Goal: Task Accomplishment & Management: Complete application form

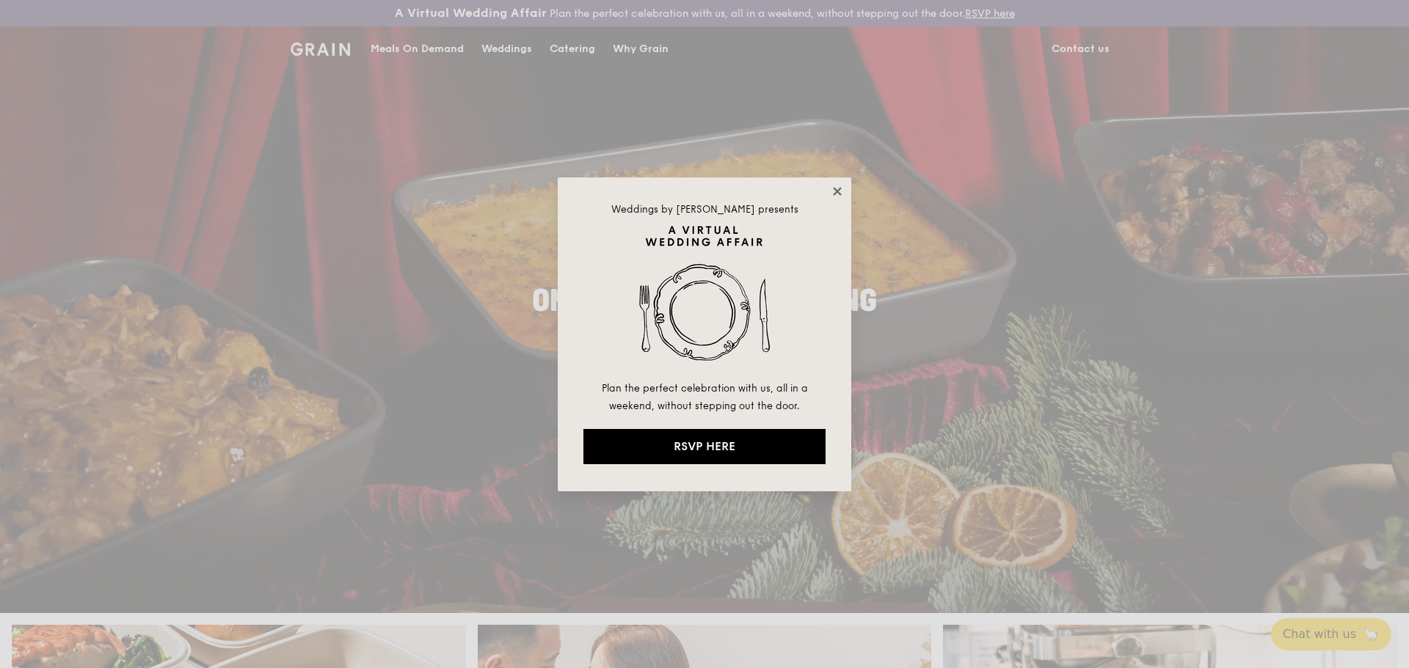
click at [839, 191] on icon at bounding box center [837, 191] width 13 height 13
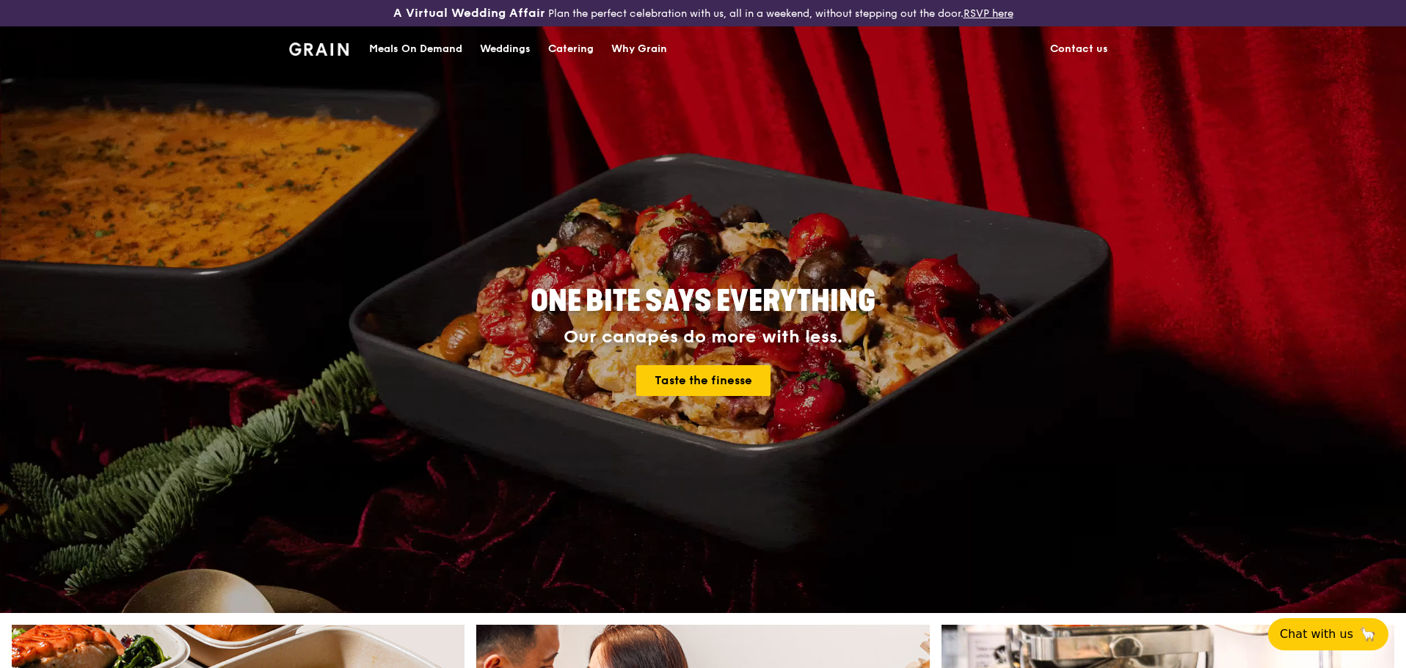
click at [1109, 207] on div "ONE BITE SAYS EVERYTHING Our canapés do more with less. Taste the finesse" at bounding box center [703, 341] width 822 height 543
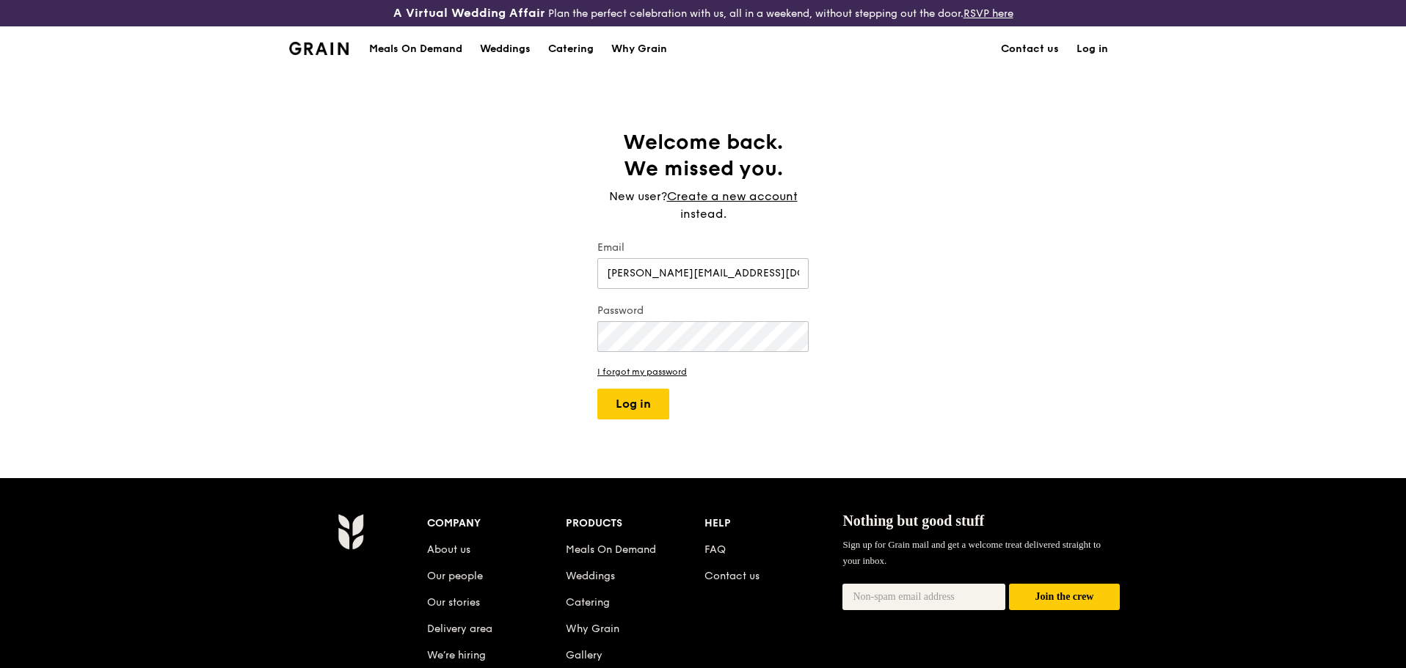
type input "[PERSON_NAME][EMAIL_ADDRESS][DOMAIN_NAME]"
click at [597, 389] on button "Log in" at bounding box center [633, 404] width 72 height 31
select select "100"
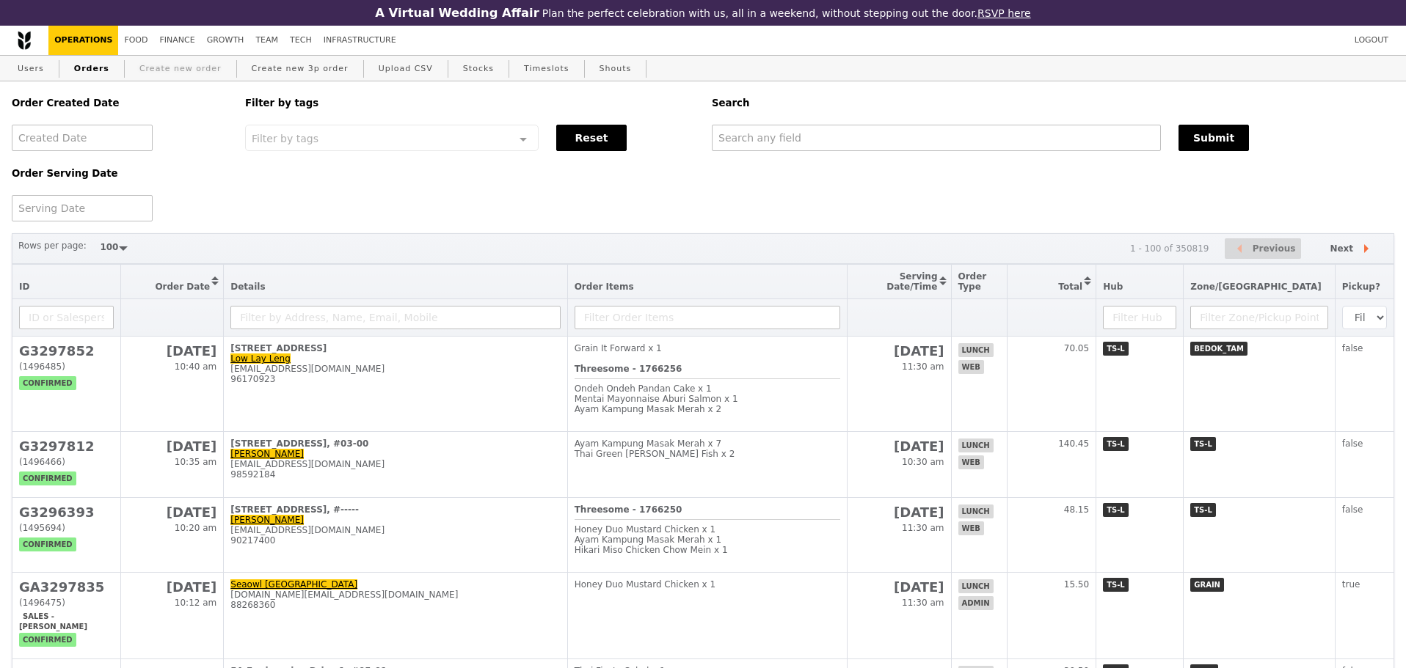
click at [168, 81] on link "Create new order" at bounding box center [181, 69] width 94 height 26
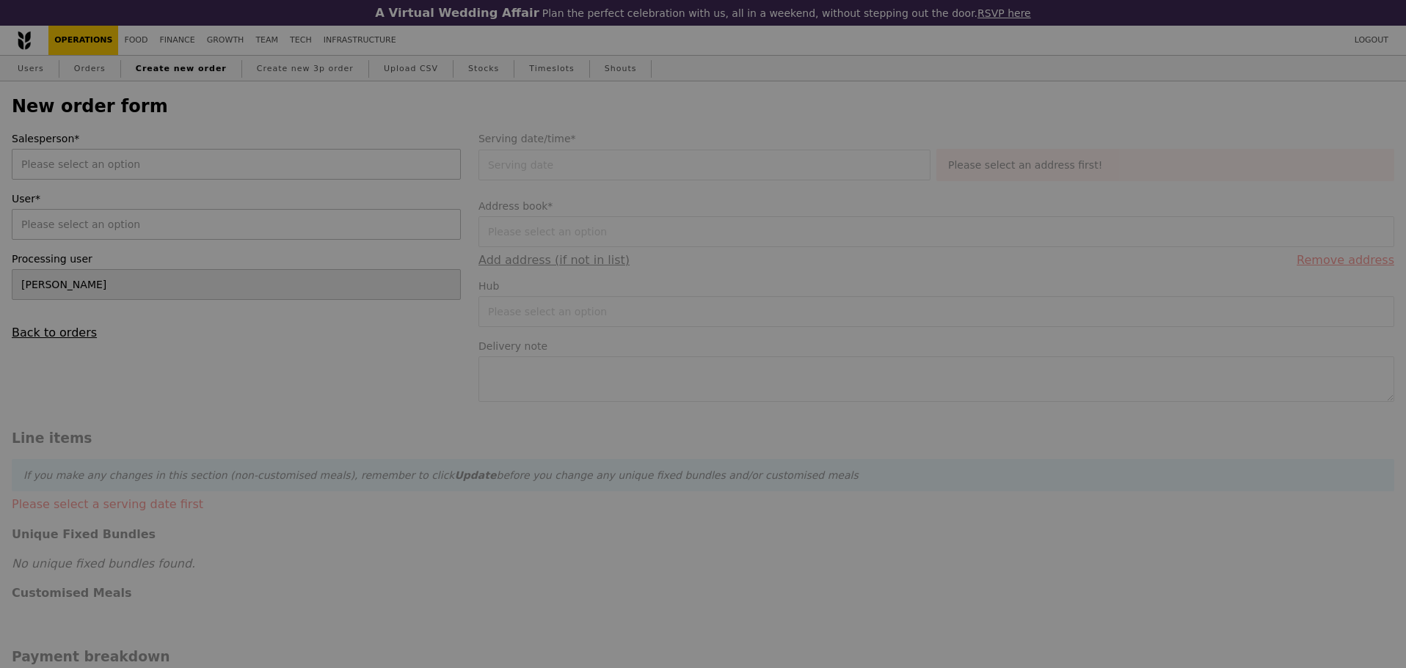
type input "Confirm"
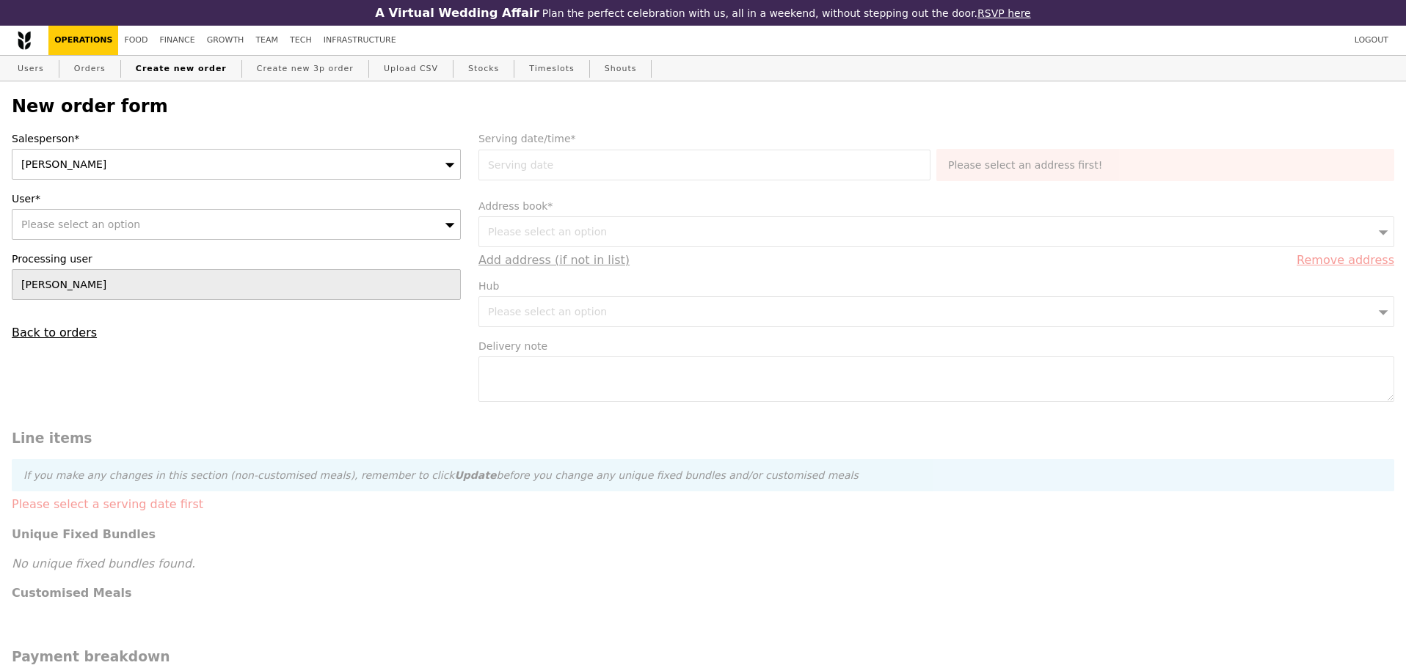
click at [206, 261] on label "Processing user" at bounding box center [236, 259] width 449 height 15
click at [206, 247] on div "Salesperson* [PERSON_NAME] User* Please select an option Processing user [PERSO…" at bounding box center [236, 235] width 467 height 208
click at [215, 237] on div "Please select an option" at bounding box center [236, 224] width 449 height 31
type input "[PERSON_NAME]"
type input "Loading..."
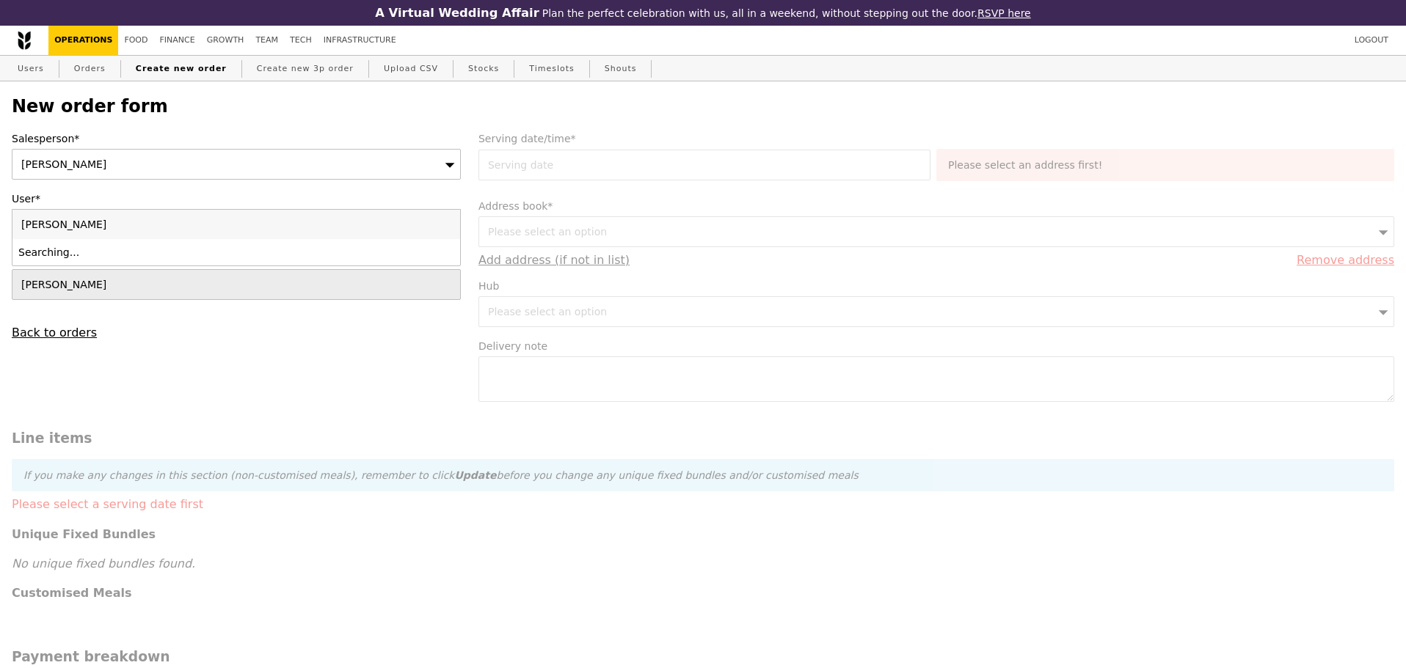
type input "[PERSON_NAME]@"
type input "Confirm"
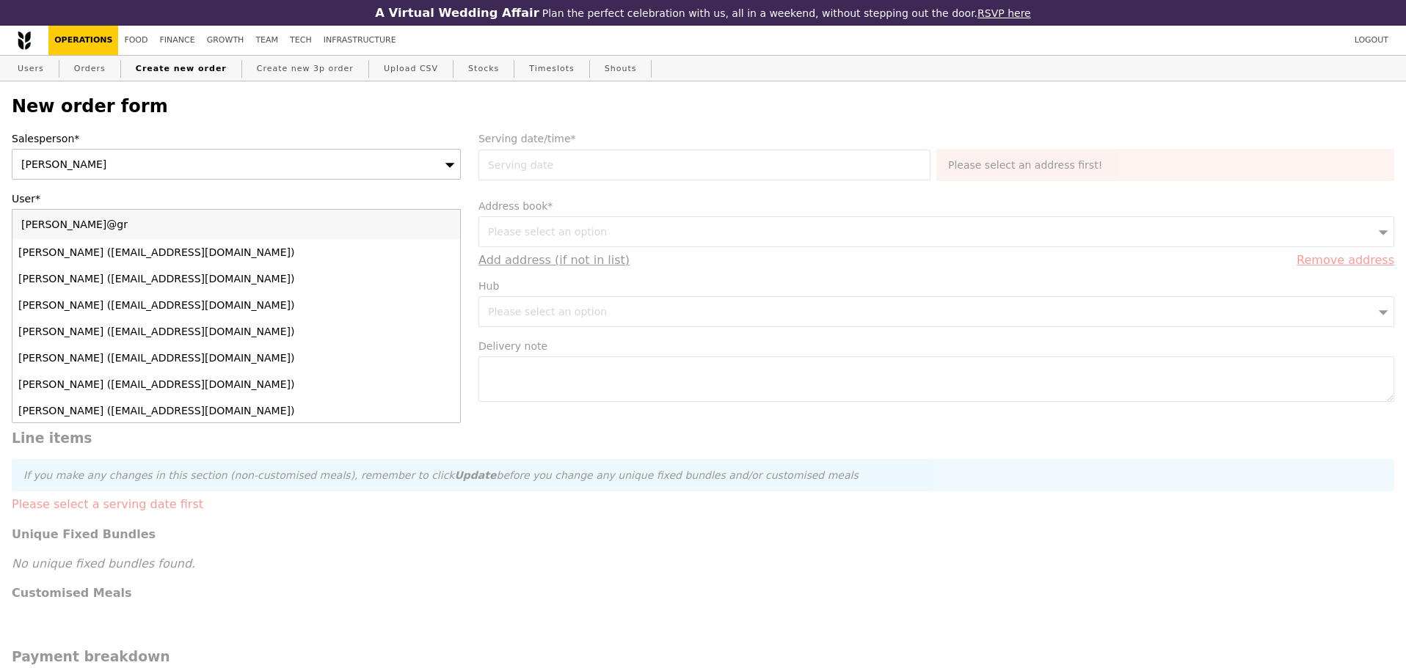
type input "[PERSON_NAME]@gra"
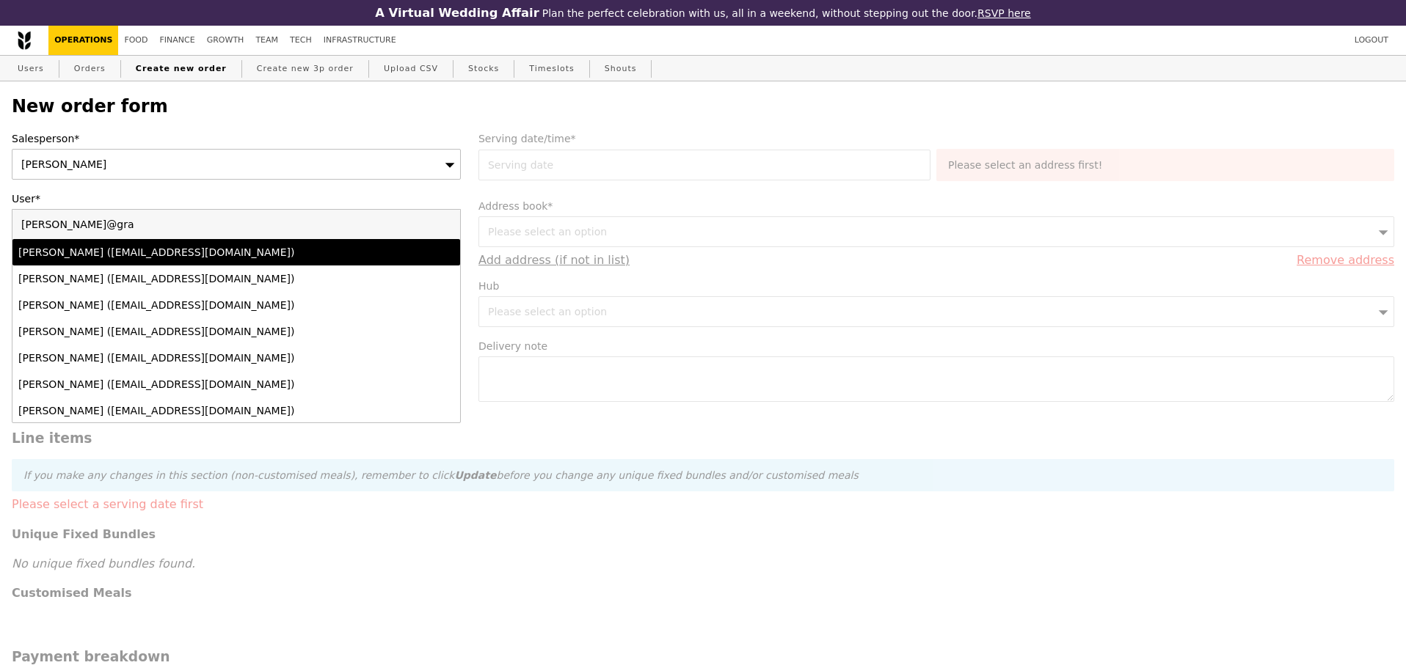
type input "Confirm"
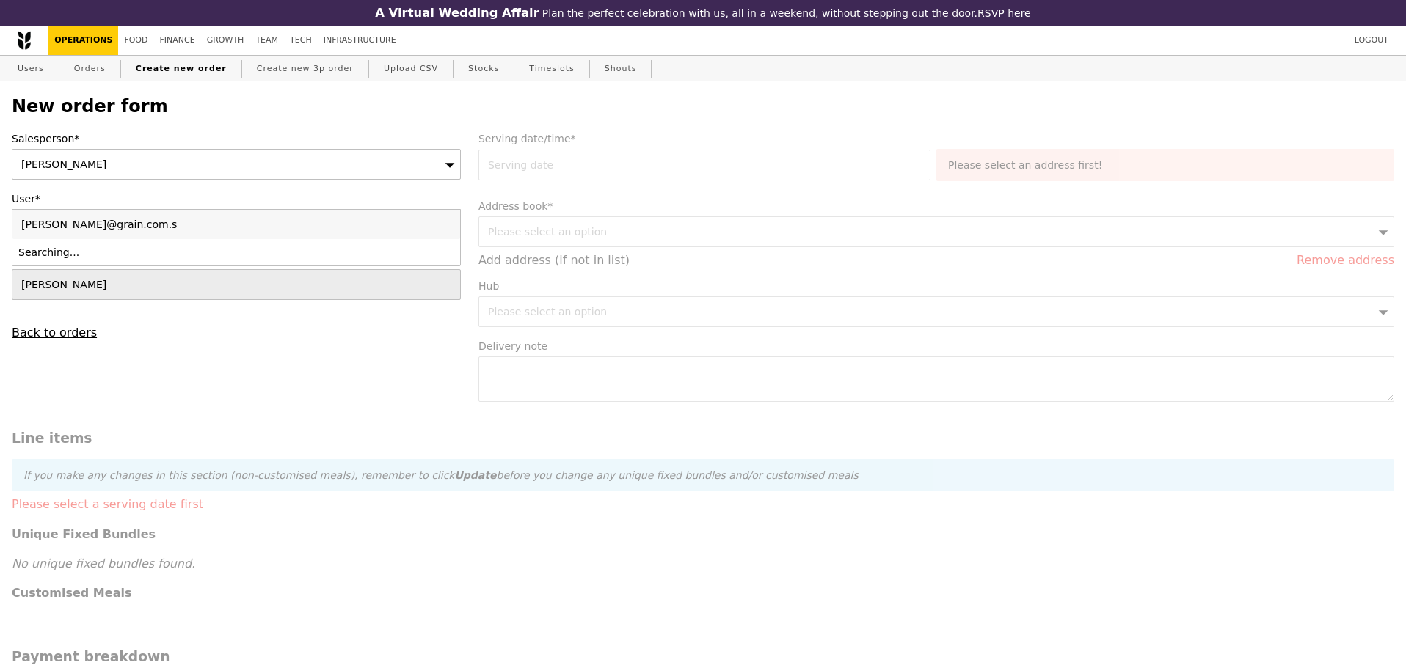
type input "[PERSON_NAME][EMAIL_ADDRESS][DOMAIN_NAME]"
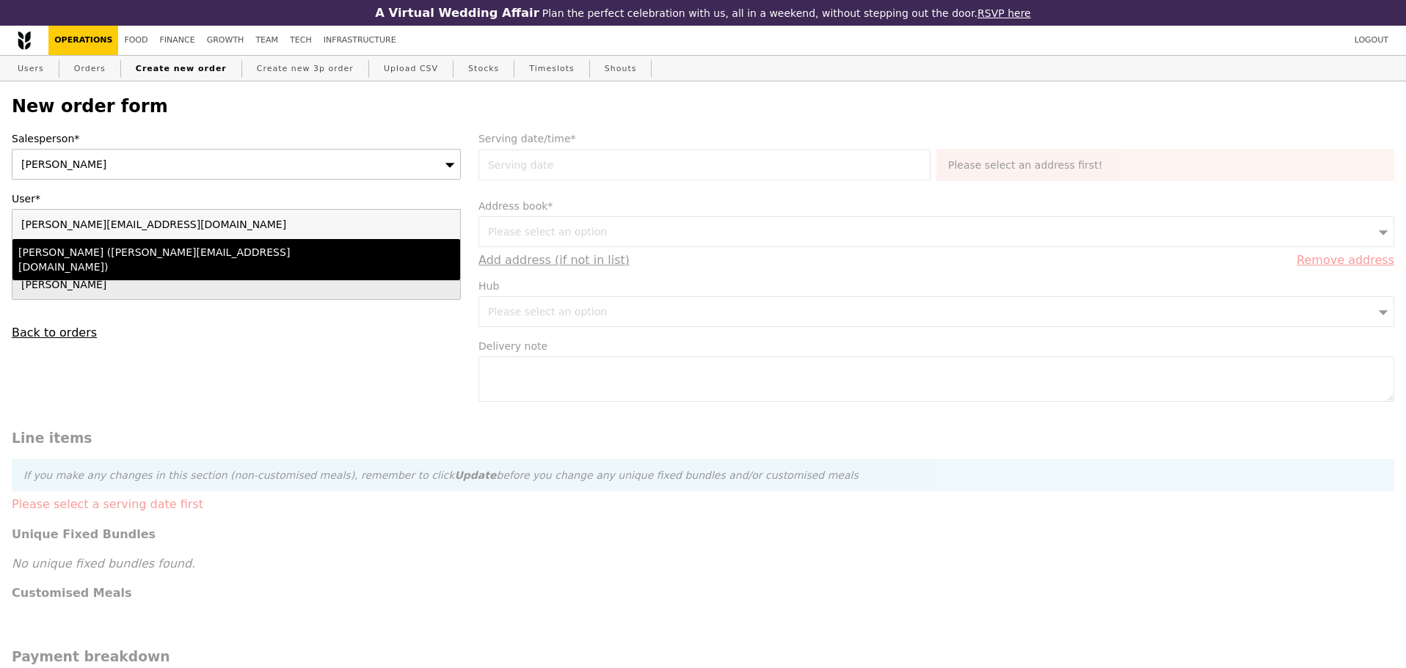
click at [176, 259] on div "[PERSON_NAME] ([PERSON_NAME][EMAIL_ADDRESS][DOMAIN_NAME])" at bounding box center [181, 259] width 327 height 29
type input "Loading..."
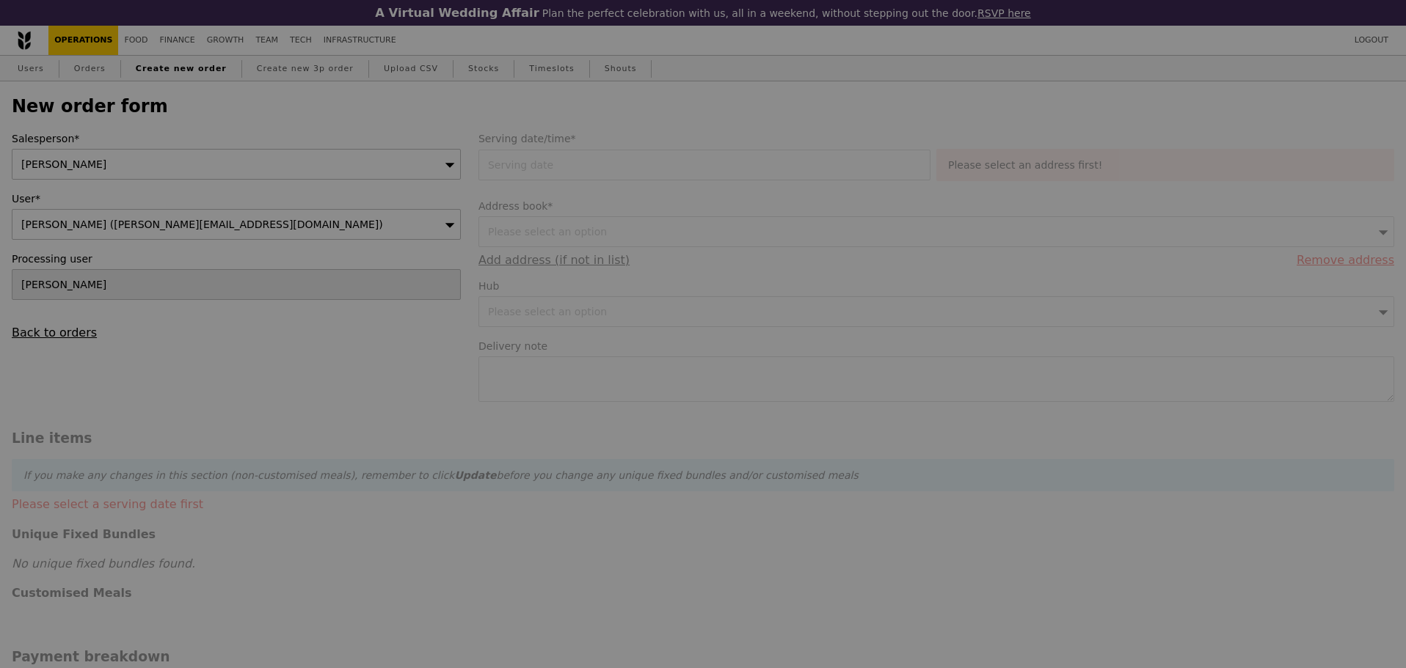
type input "10.05"
type input "10.95"
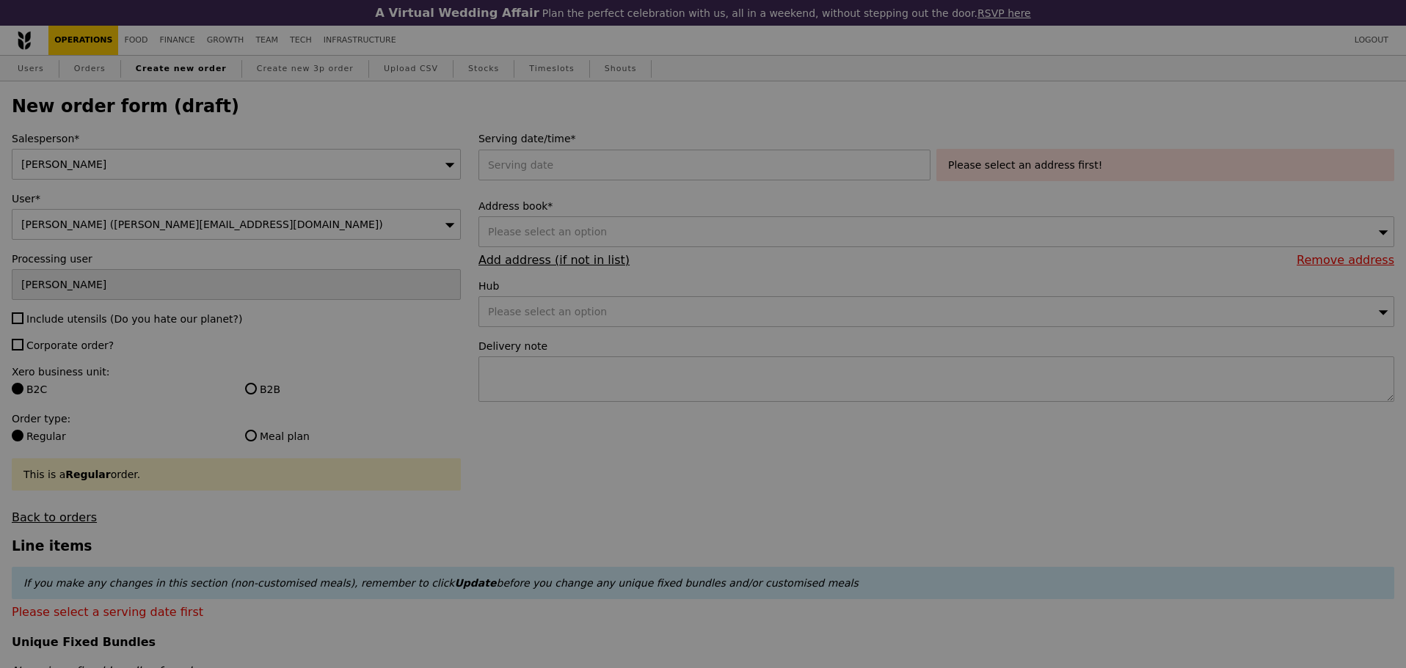
type input "Confirm"
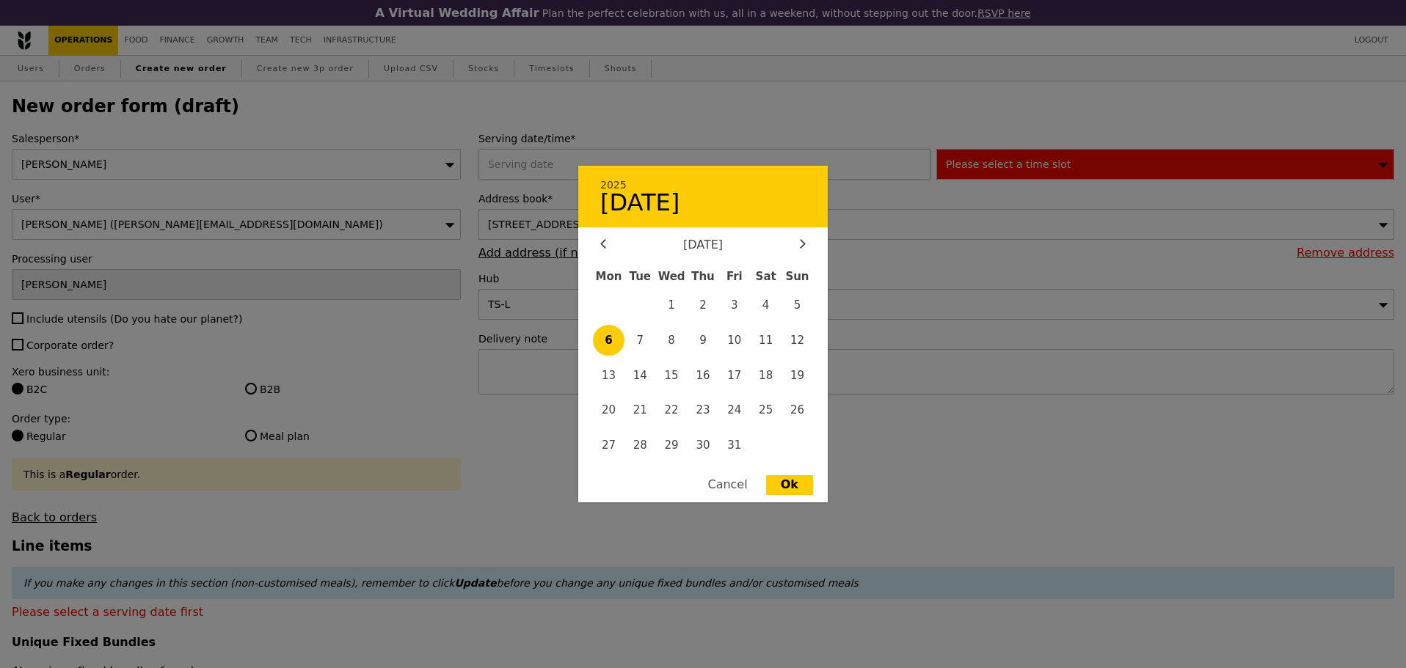
click at [630, 174] on div "2025 [DATE] [DATE] Mon Tue Wed Thu Fri Sat Sun 1 2 3 4 5 6 7 8 9 10 11 12 13 14…" at bounding box center [707, 164] width 458 height 31
click at [606, 340] on span "6" at bounding box center [609, 341] width 32 height 32
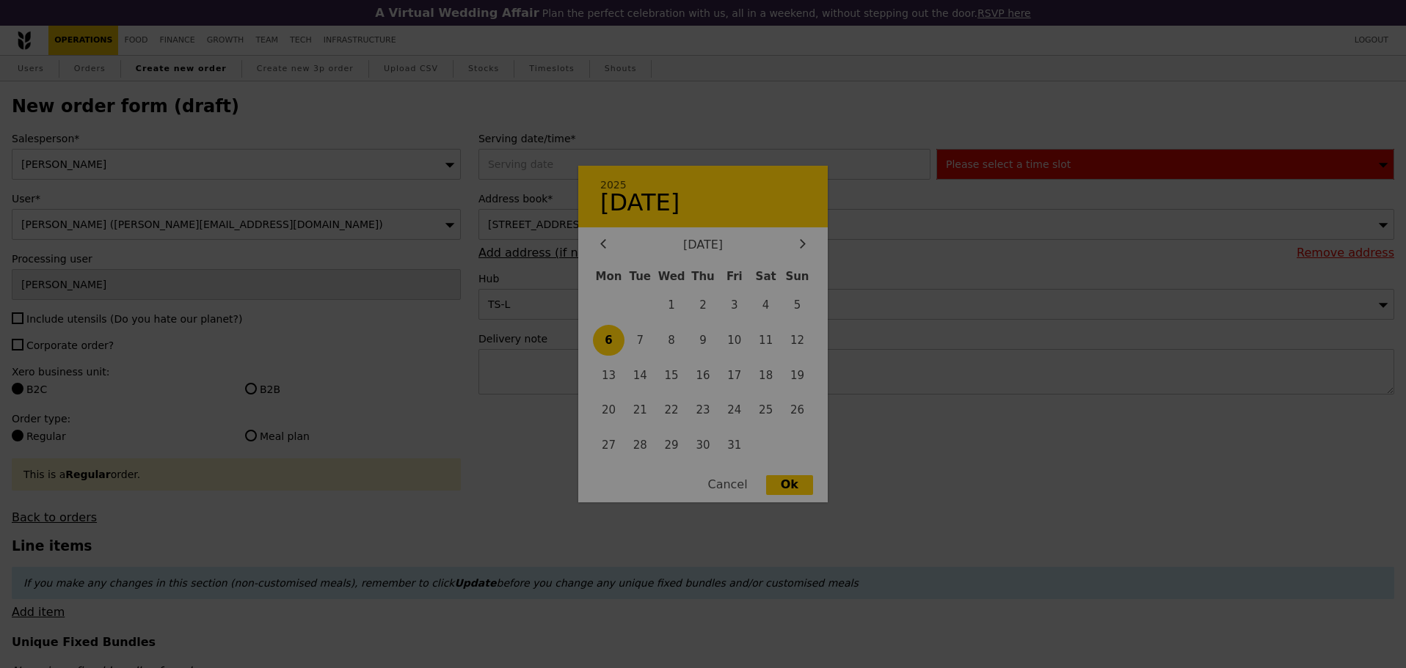
type input "[DATE]"
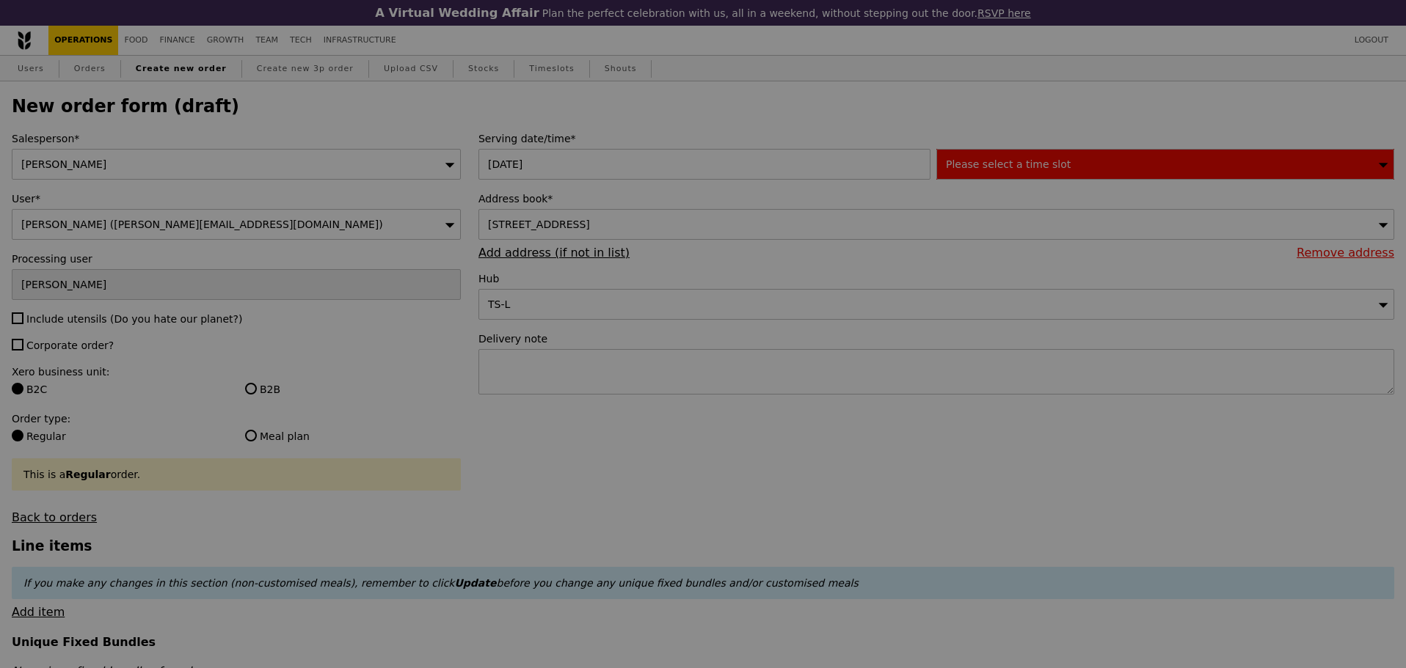
click at [678, 228] on div at bounding box center [703, 334] width 1406 height 668
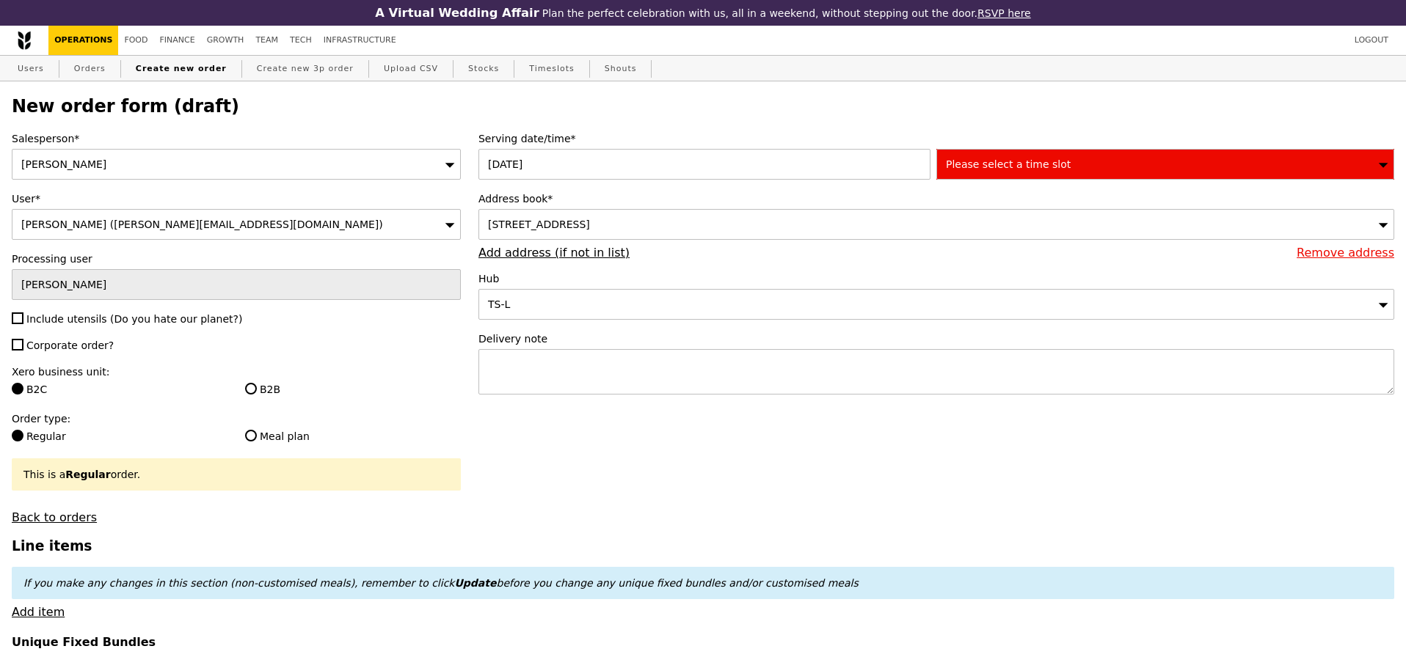
click at [590, 230] on span "[STREET_ADDRESS]" at bounding box center [539, 225] width 102 height 12
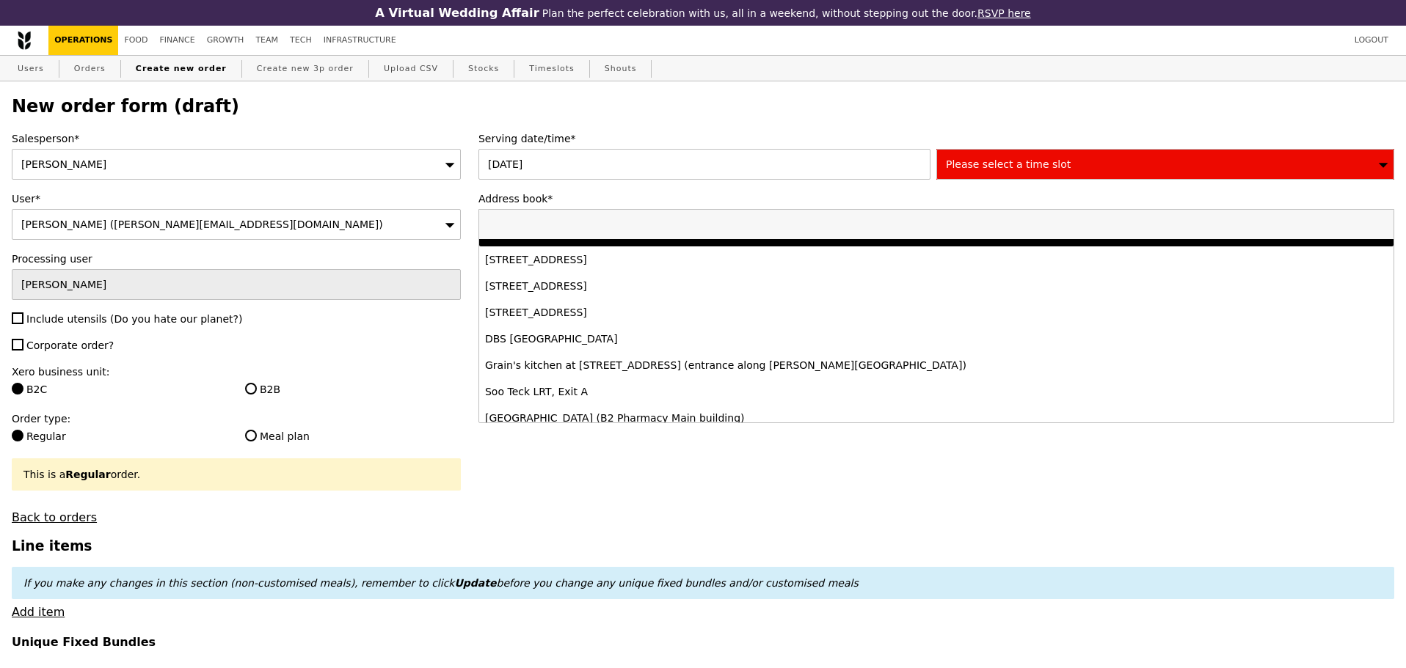
scroll to position [213, 0]
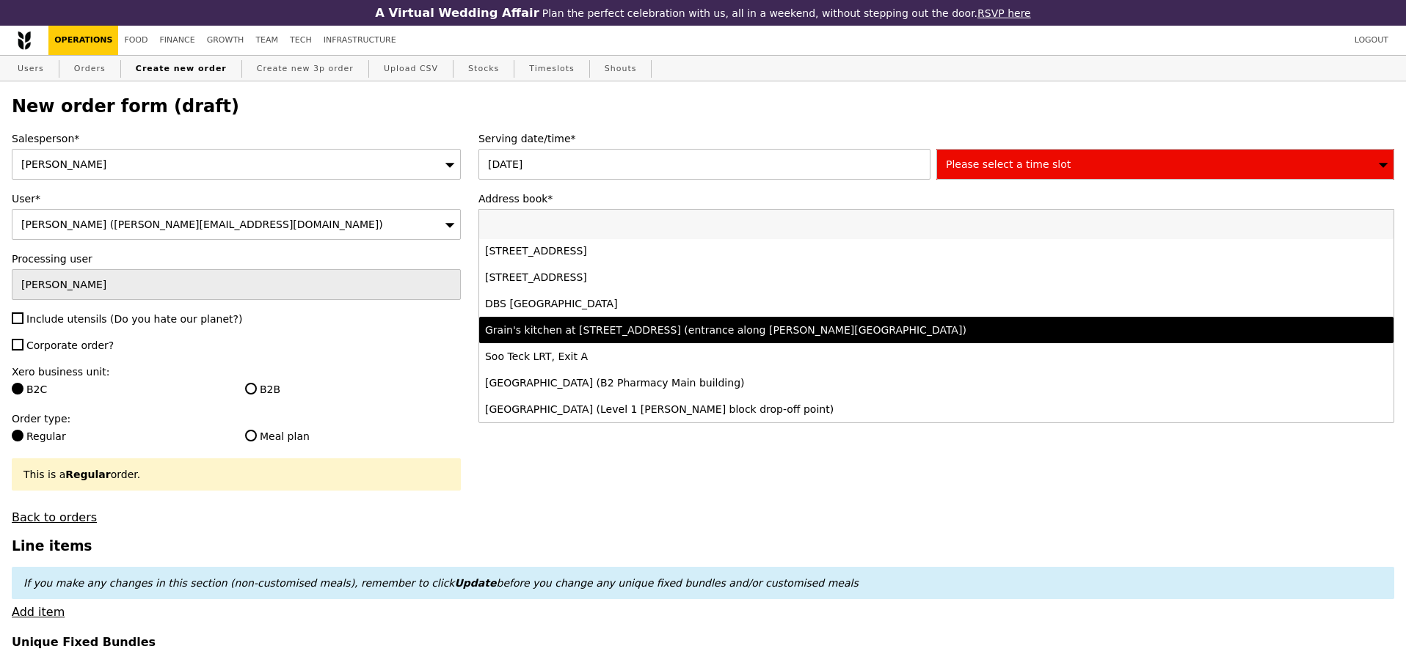
click at [715, 330] on div "Grain's kitchen at [STREET_ADDRESS] (entrance along [PERSON_NAME][GEOGRAPHIC_DA…" at bounding box center [823, 330] width 677 height 15
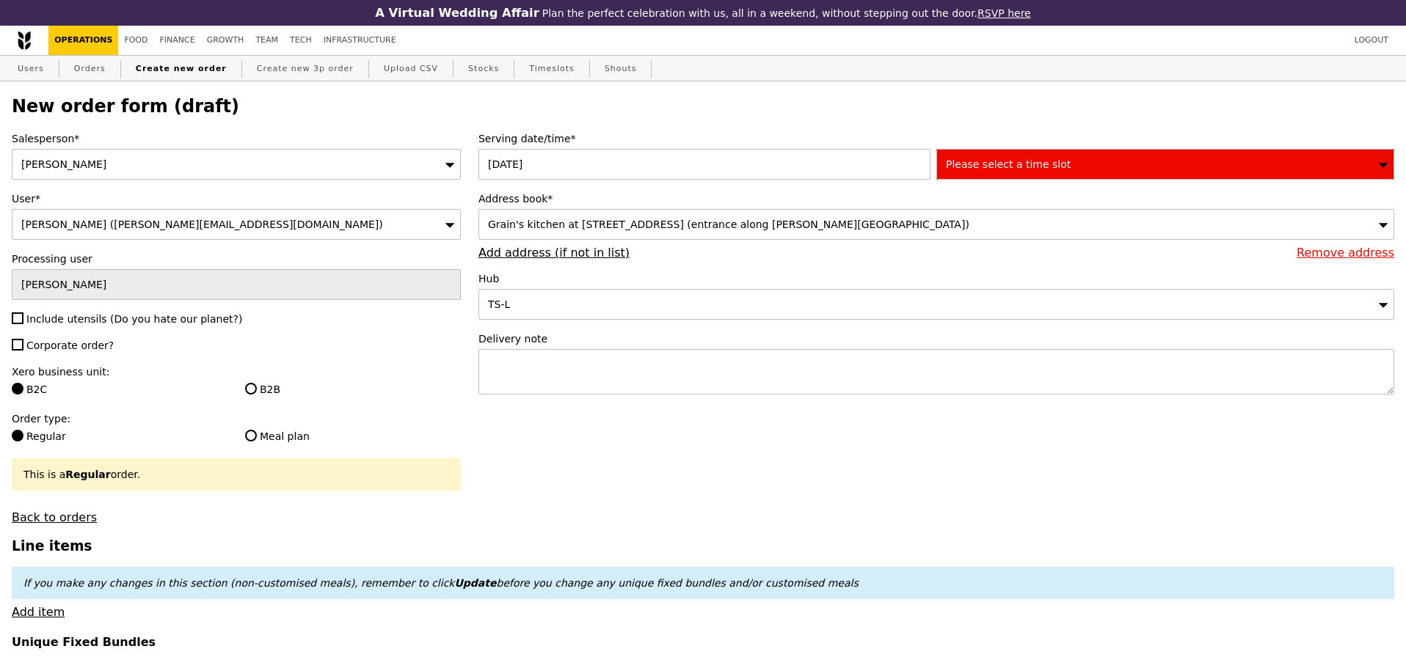
type input "Confirm"
click at [1019, 169] on span "Please select a time slot" at bounding box center [1008, 164] width 125 height 12
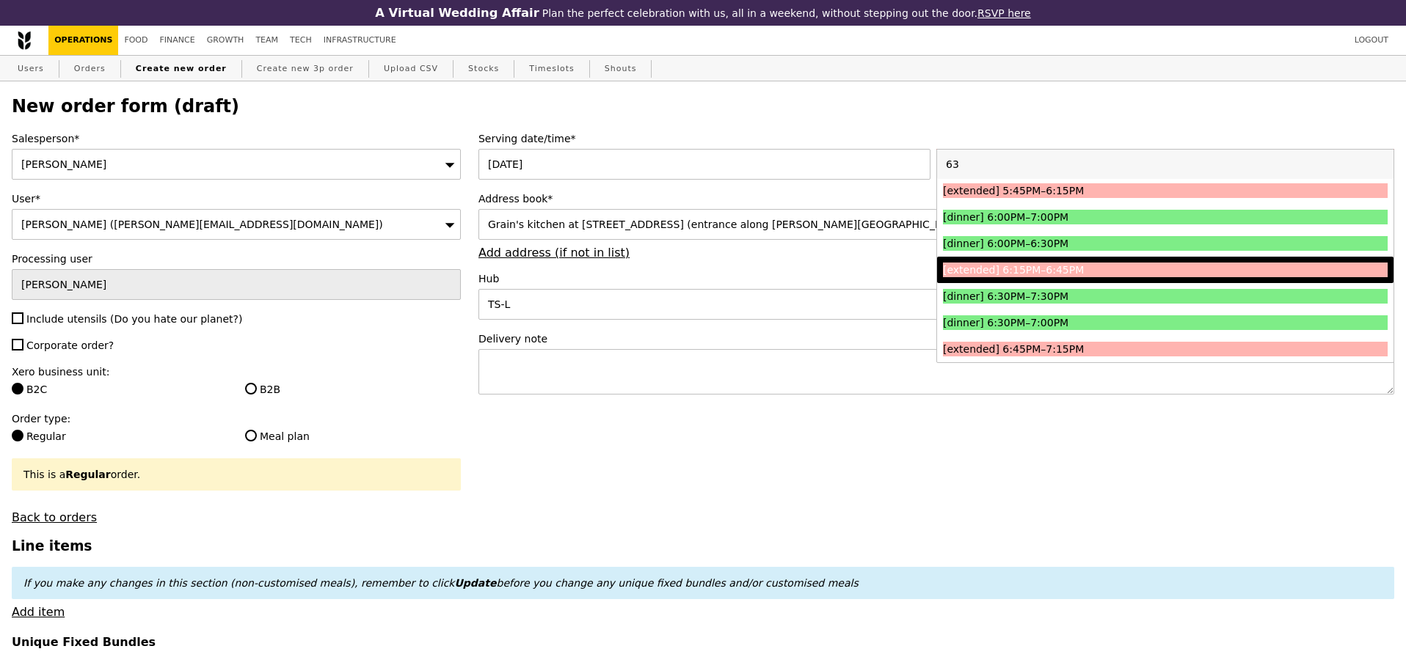
scroll to position [0, 0]
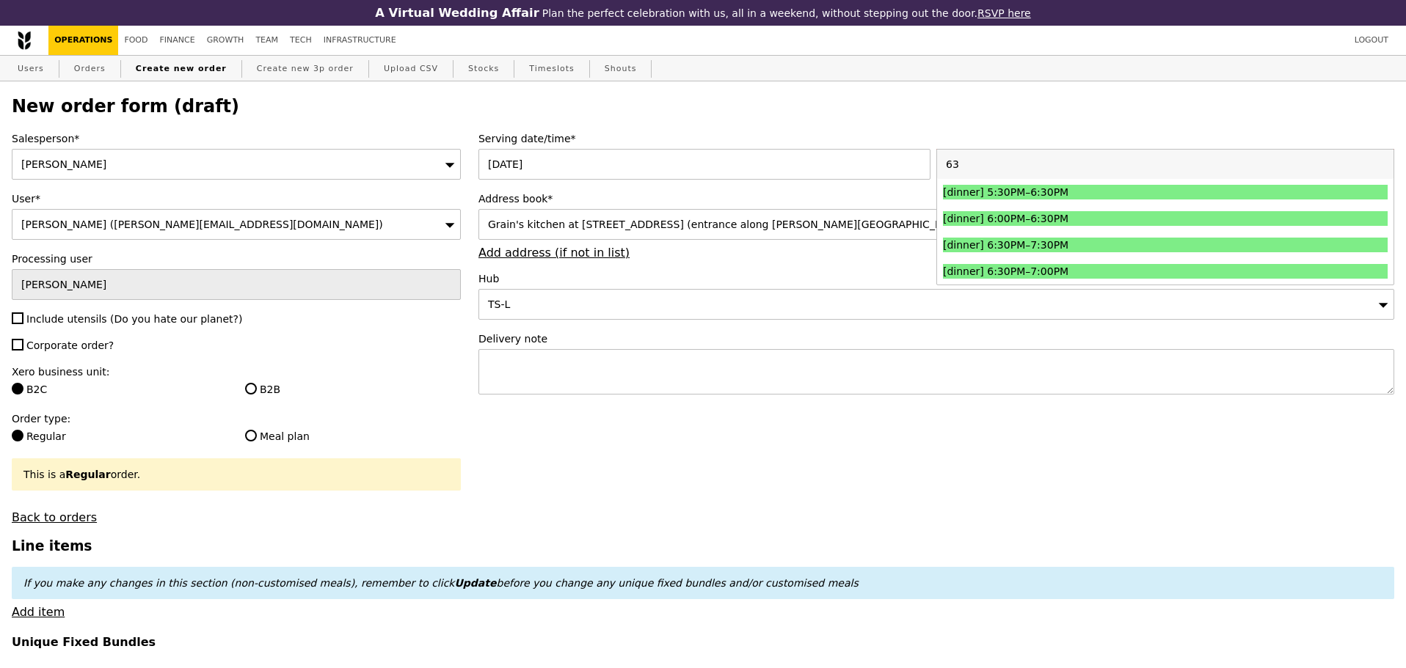
type input "6"
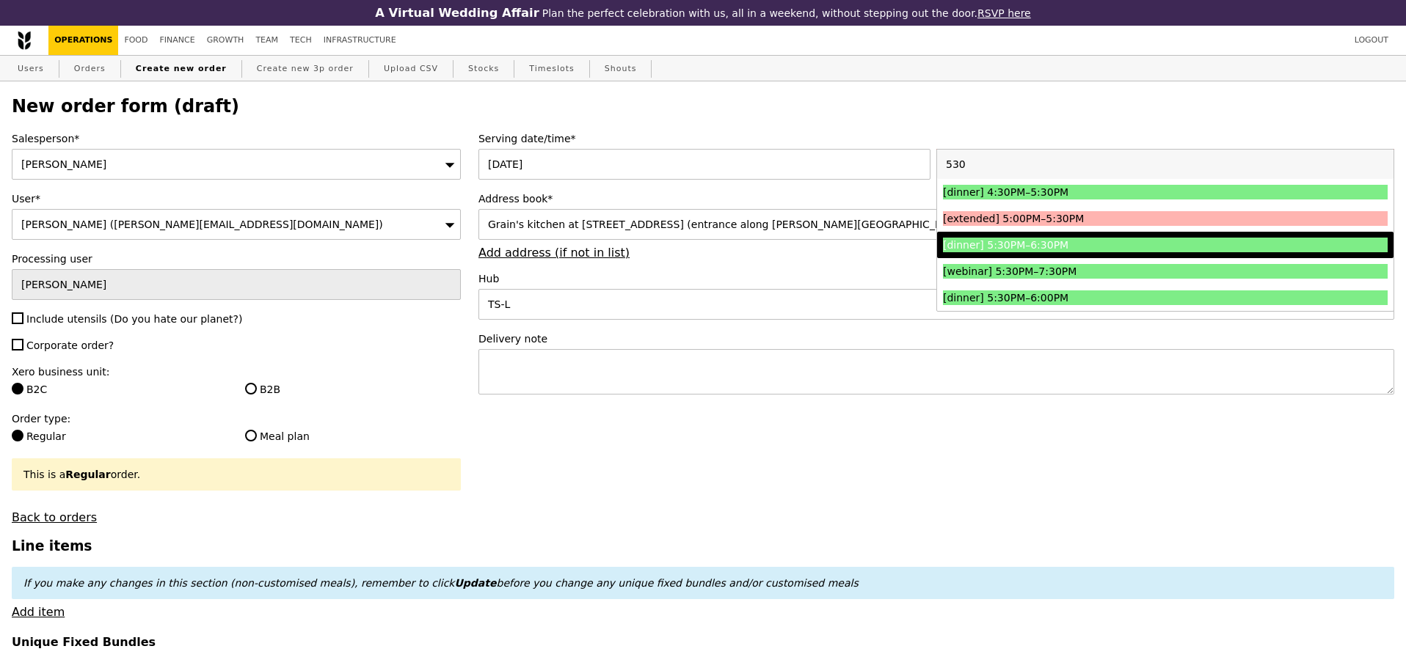
type input "530"
click at [1154, 252] on div "[dinner] 5:30PM–6:30PM" at bounding box center [1110, 245] width 334 height 15
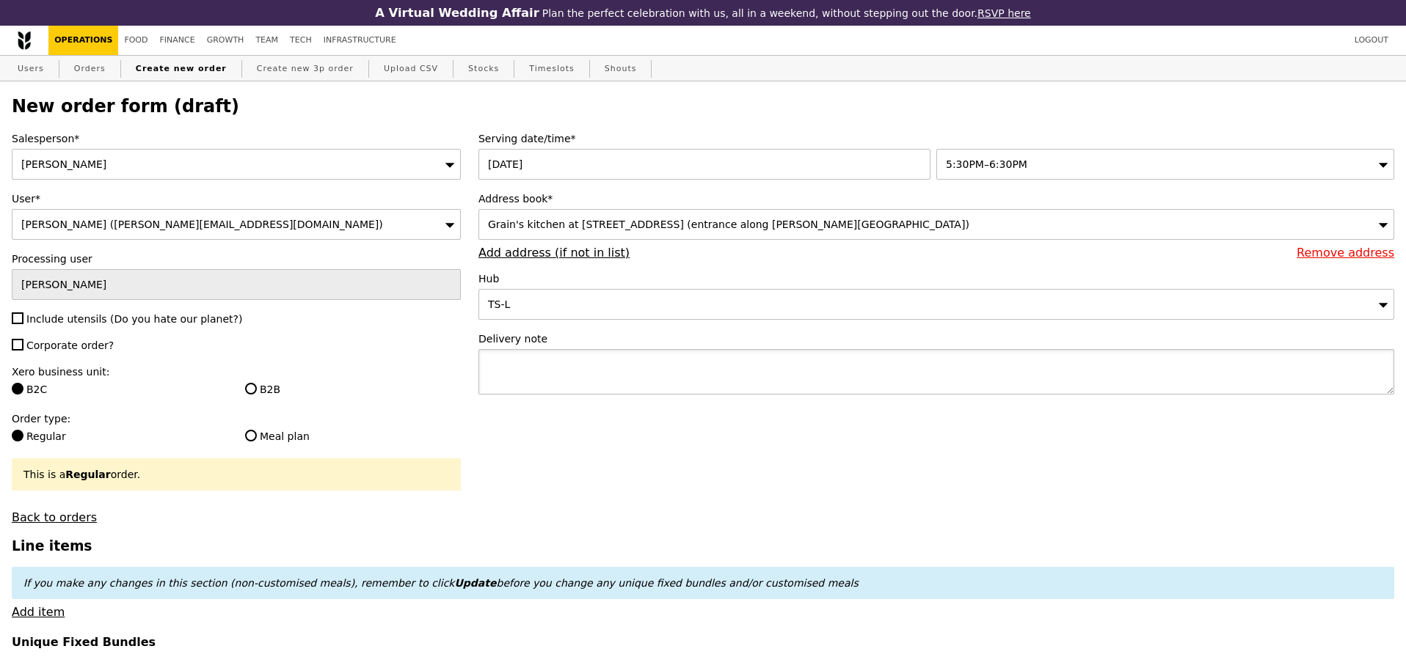
click at [701, 368] on textarea at bounding box center [936, 371] width 916 height 45
type input "Confirm"
click at [701, 368] on textarea at bounding box center [936, 371] width 916 height 45
type textarea "i come pi"
type textarea "t"
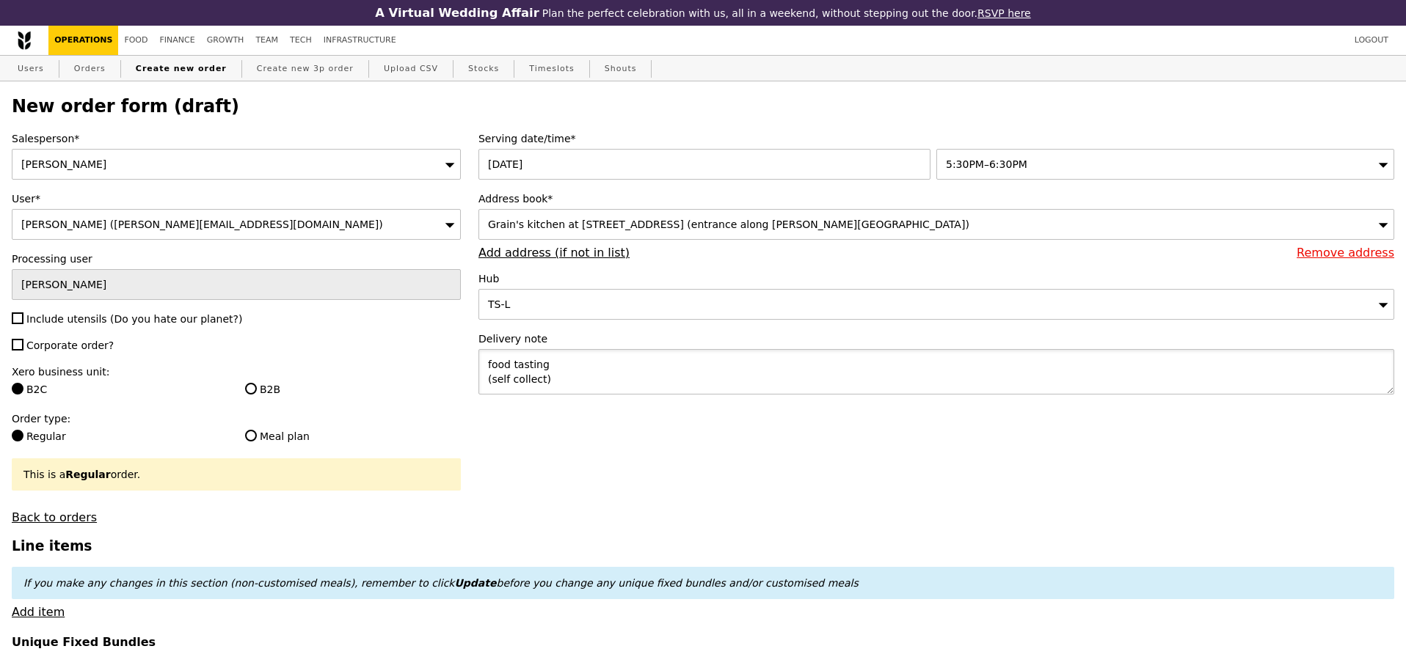
type textarea "food tasting (self collect)"
type input "Confirm"
click at [76, 335] on div "Salesperson* [PERSON_NAME] User* [PERSON_NAME] ([PERSON_NAME][EMAIL_ADDRESS][DO…" at bounding box center [236, 327] width 467 height 393
click at [84, 322] on span "Include utensils (Do you hate our planet?)" at bounding box center [134, 319] width 216 height 12
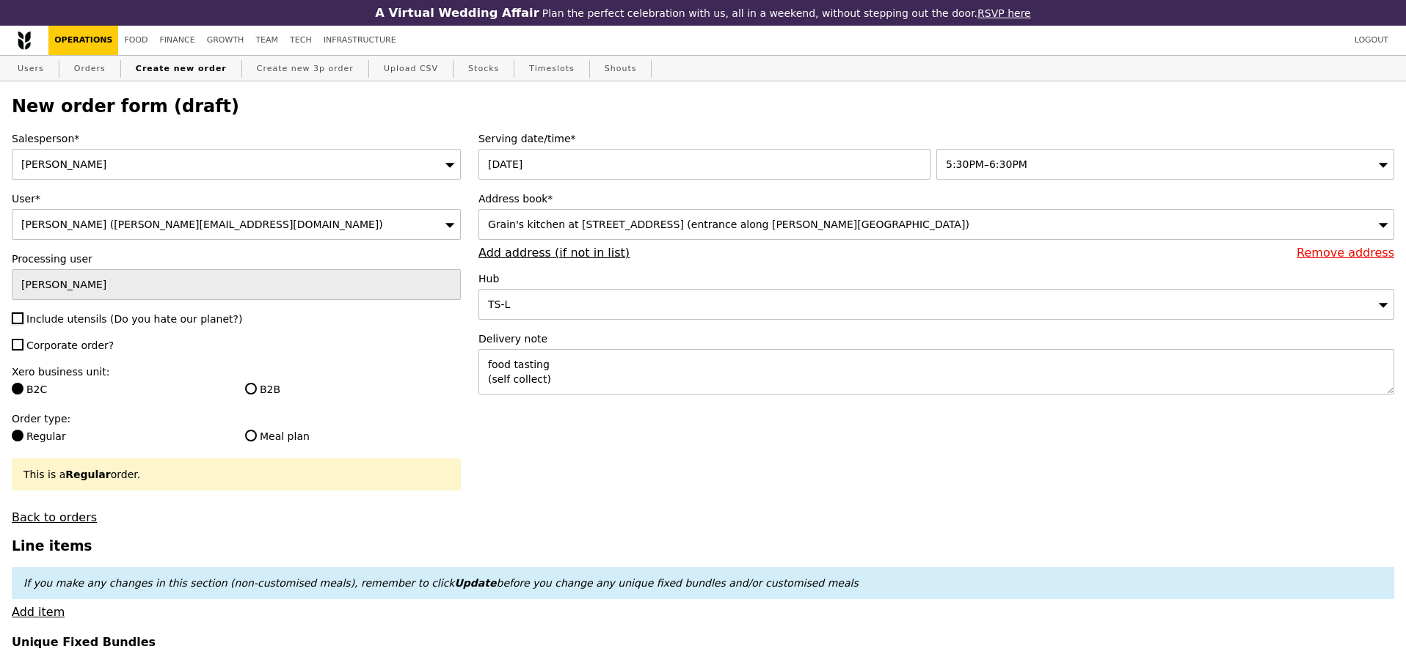
click at [23, 322] on input "Include utensils (Do you hate our planet?)" at bounding box center [18, 319] width 12 height 12
checkbox input "true"
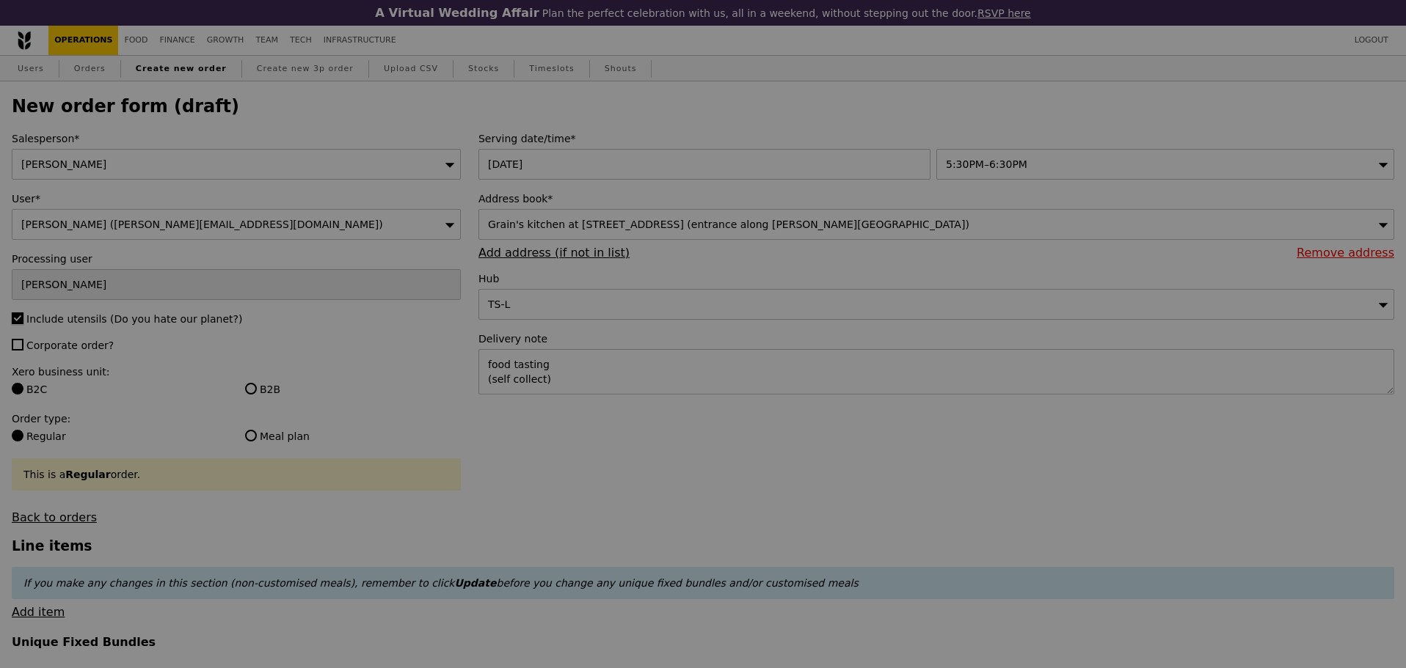
type input "Confirm"
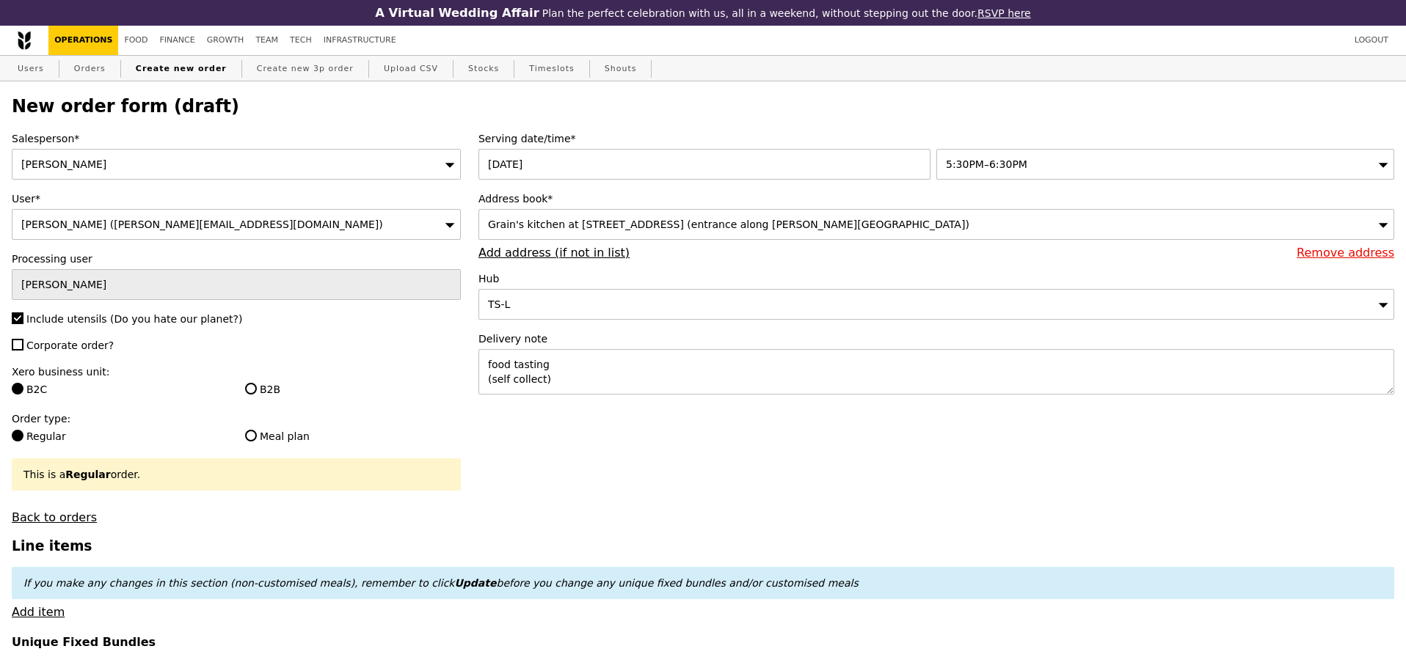
click at [77, 351] on span "Corporate order?" at bounding box center [69, 346] width 87 height 12
click at [23, 351] on input "Corporate order?" at bounding box center [18, 345] width 12 height 12
checkbox input "true"
click at [289, 397] on label "B2B" at bounding box center [353, 389] width 216 height 15
click at [257, 395] on input "B2B" at bounding box center [251, 389] width 12 height 12
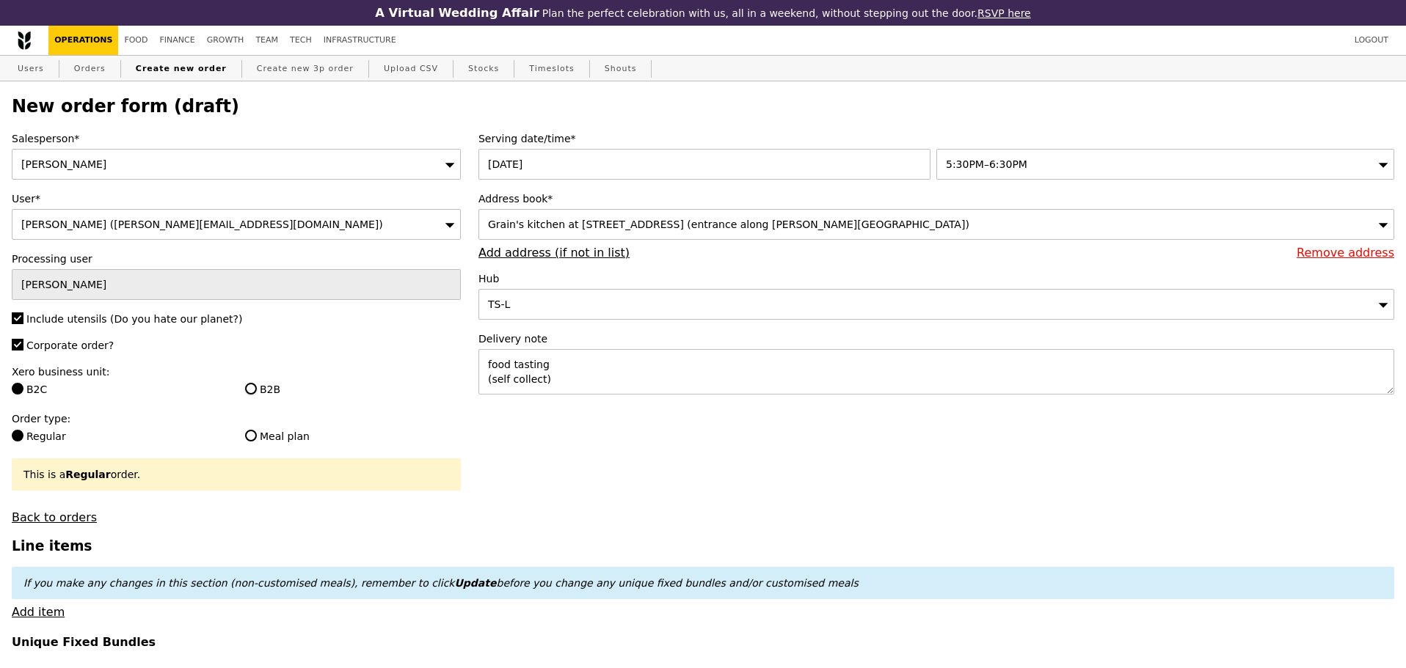
radio input "true"
type input "Loading..."
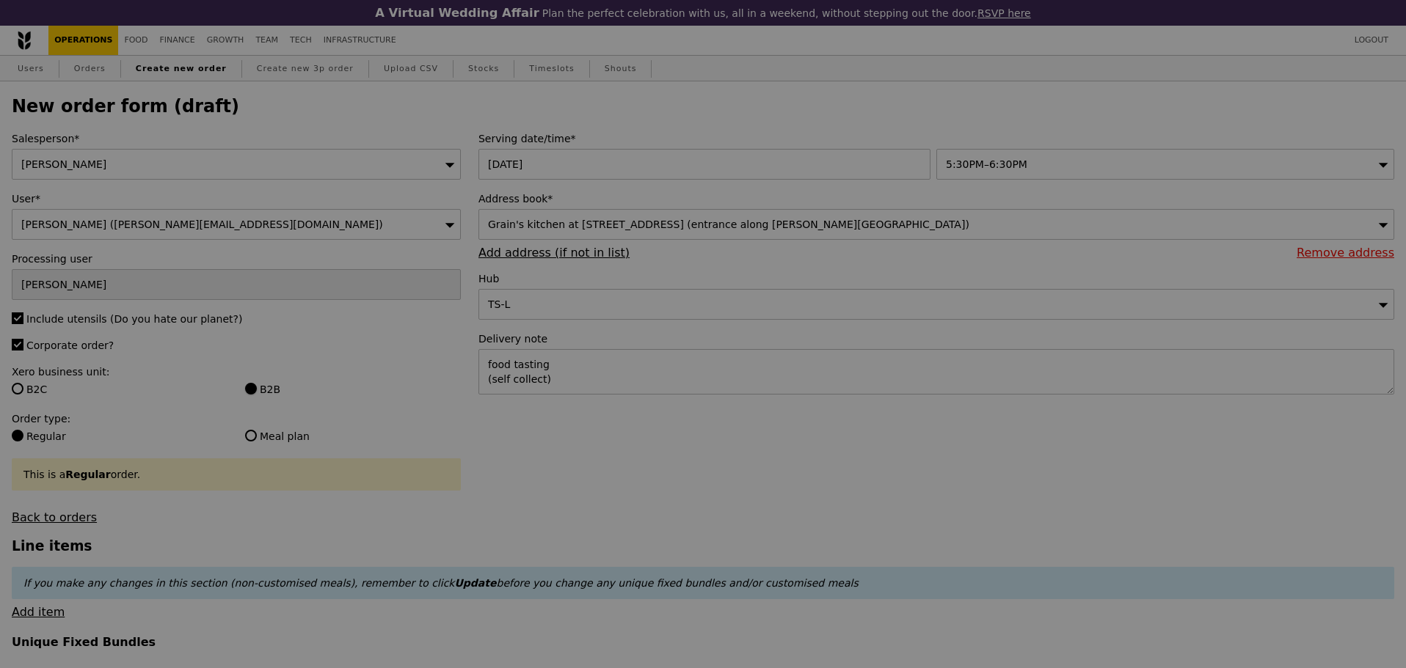
type input "0.00"
type input "Confirm"
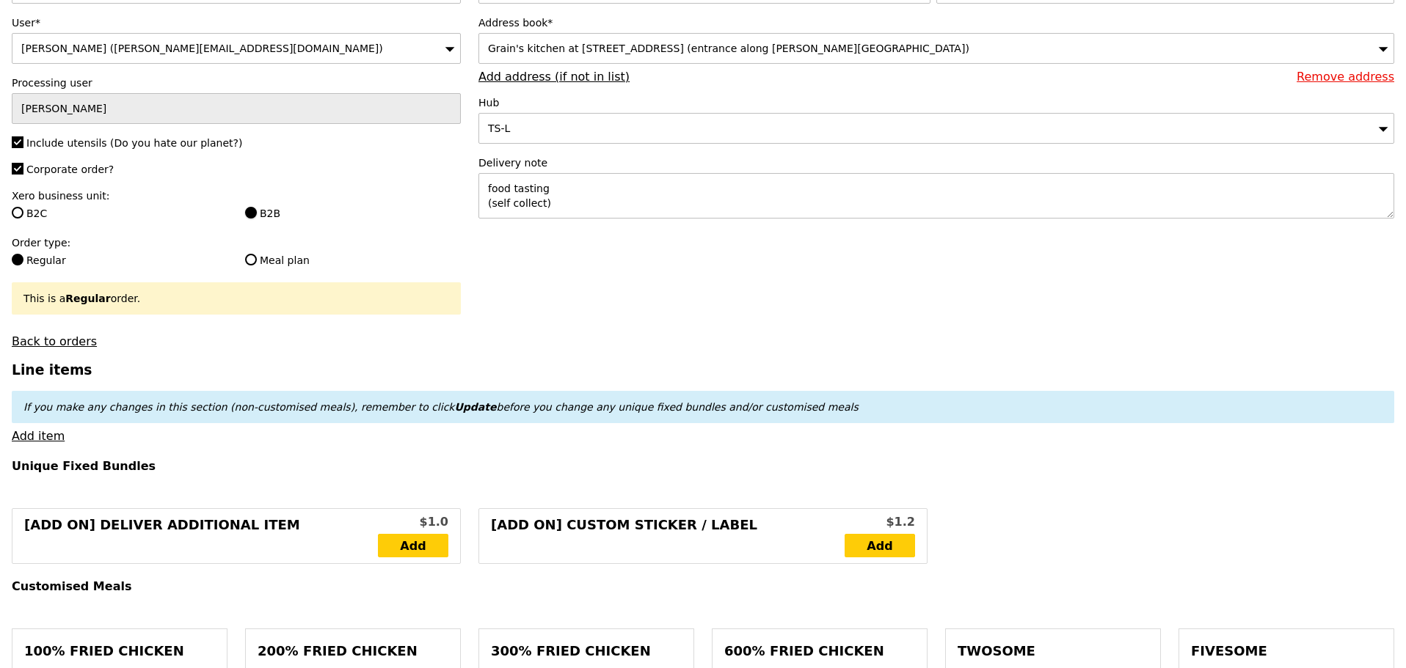
scroll to position [244, 0]
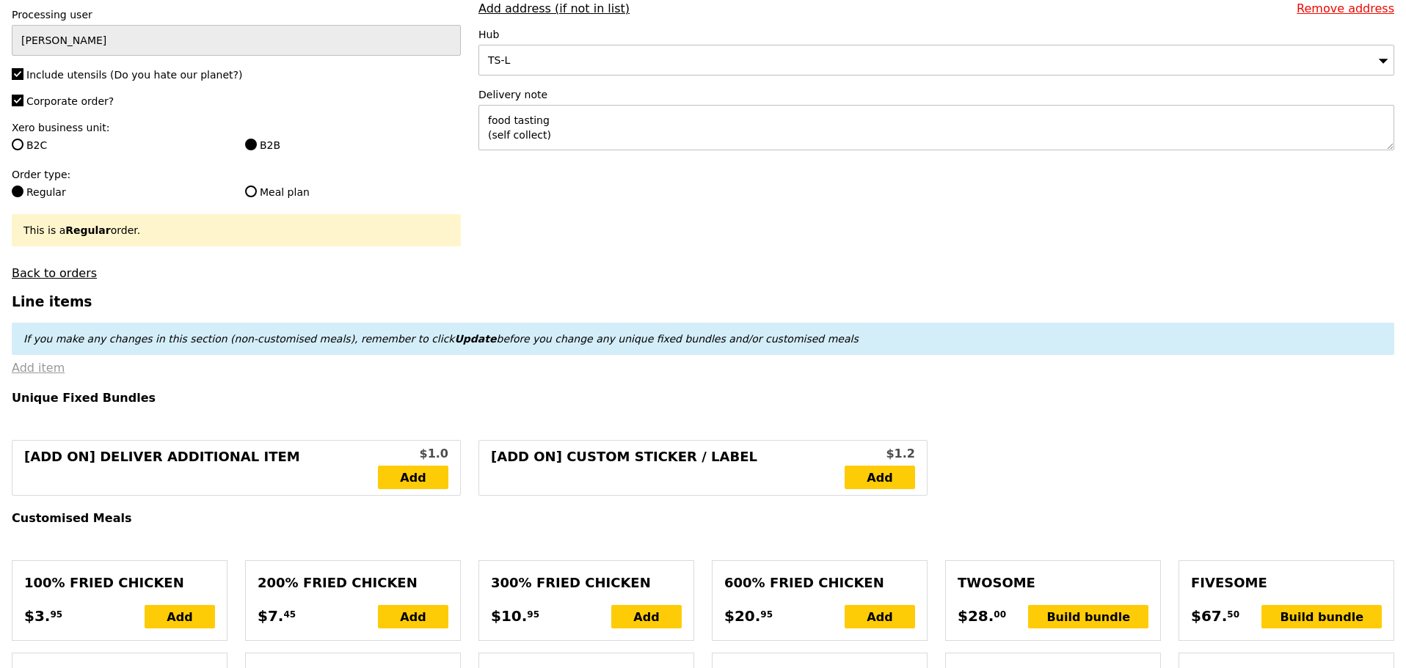
click at [22, 375] on link "Add item" at bounding box center [38, 368] width 53 height 14
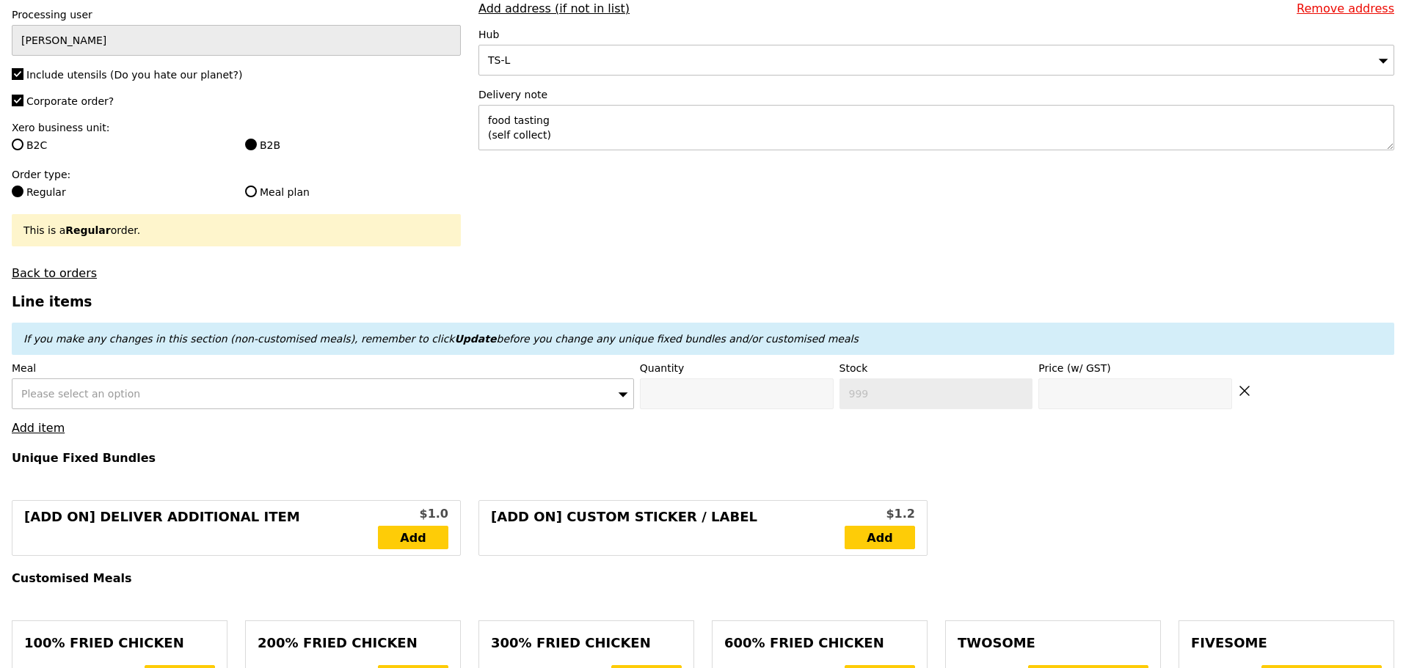
click at [108, 400] on span "Please select an option" at bounding box center [80, 394] width 119 height 12
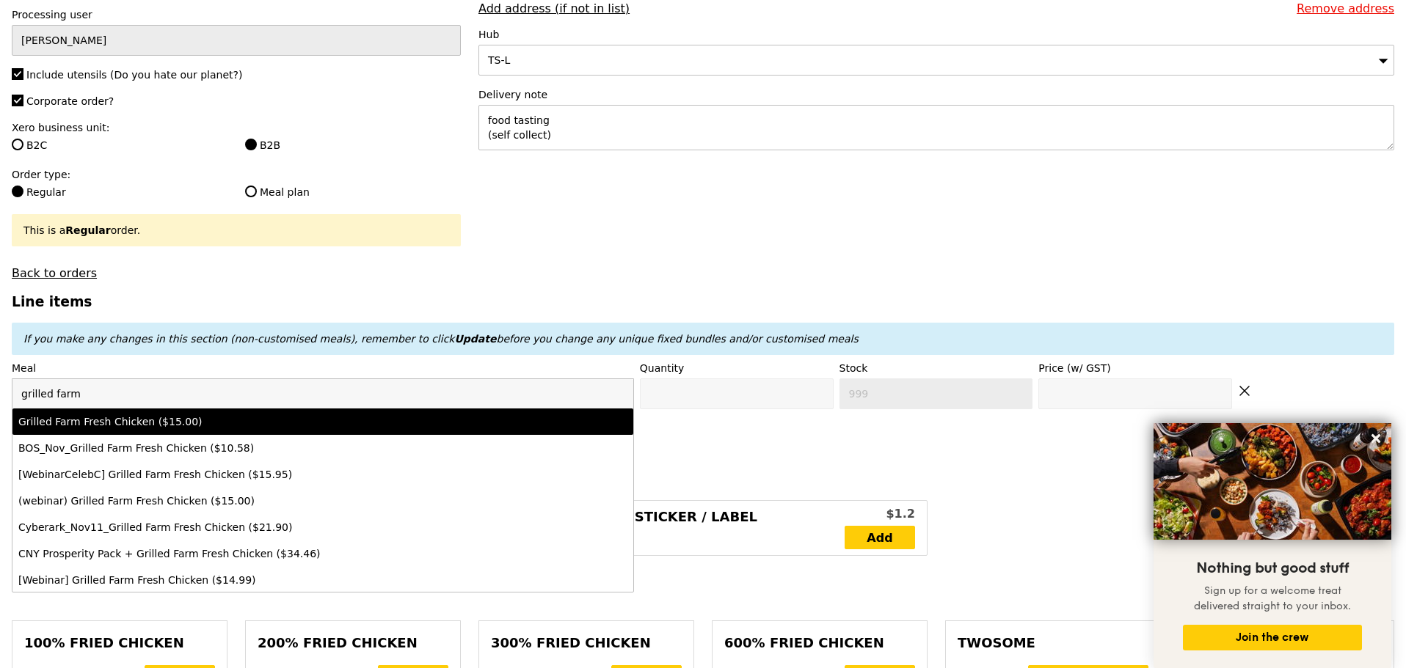
type input "grilled farm"
click at [135, 429] on div "Grilled Farm Fresh Chicken ($15.00)" at bounding box center [246, 422] width 456 height 15
type input "Confirm anyway"
type input "0"
type input "5"
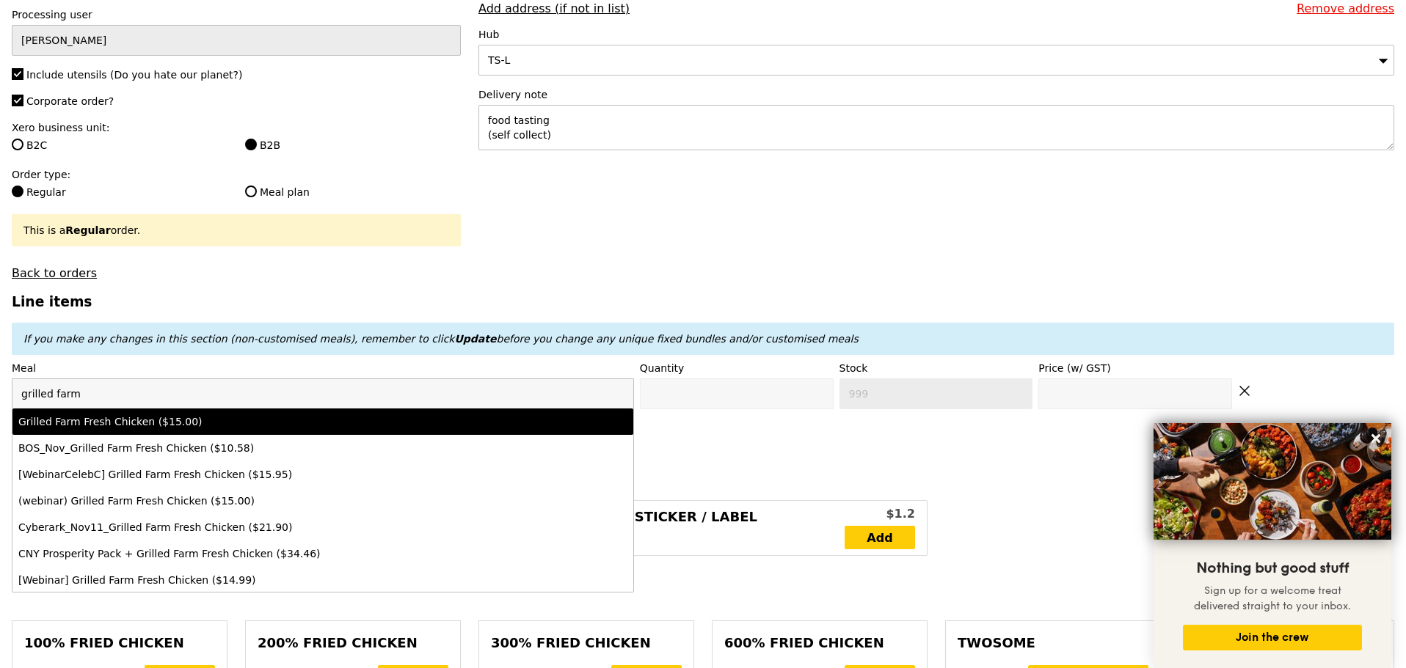
type input "15.0"
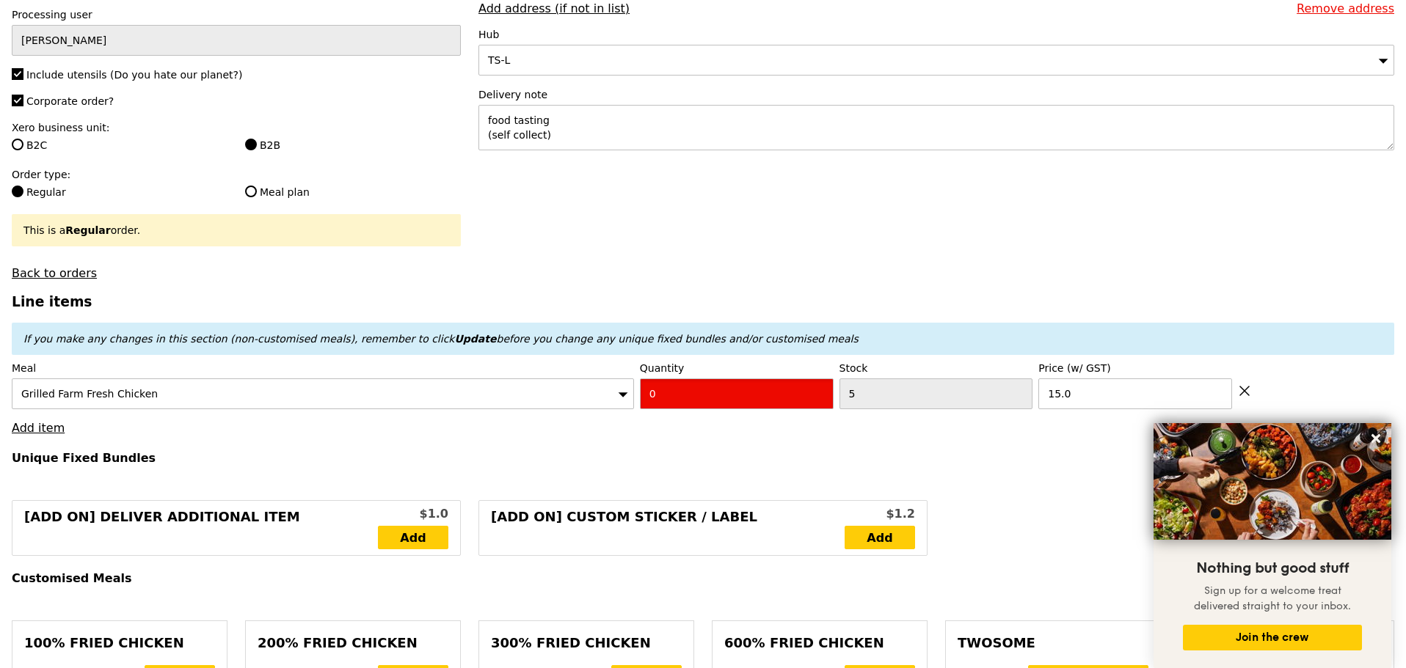
drag, startPoint x: 695, startPoint y: 413, endPoint x: 613, endPoint y: 414, distance: 81.4
click at [627, 409] on div "Meal Grilled Farm Fresh Chicken Quantity 0 Stock 5 Price (w/ GST) 15.0" at bounding box center [703, 385] width 1382 height 48
type input "Confirm"
type input "1"
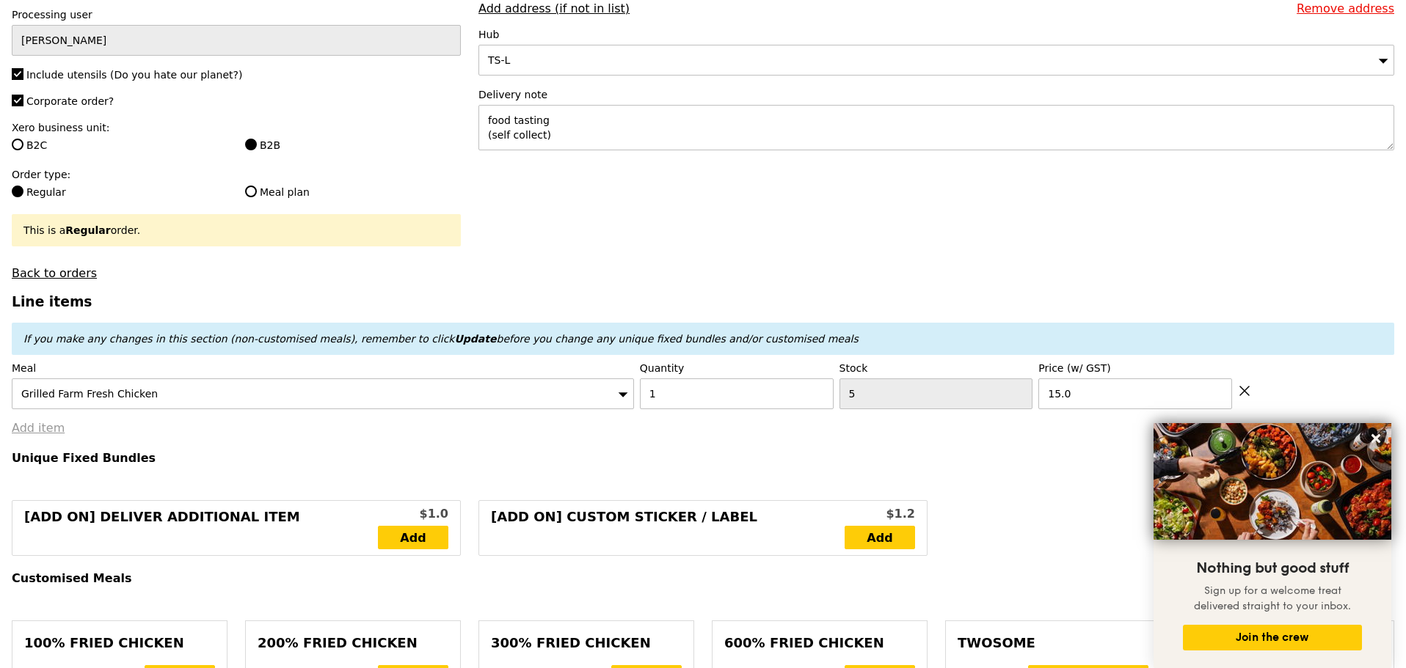
type input "Loading..."
click at [27, 435] on link "Add item" at bounding box center [38, 428] width 53 height 14
type input "15.00"
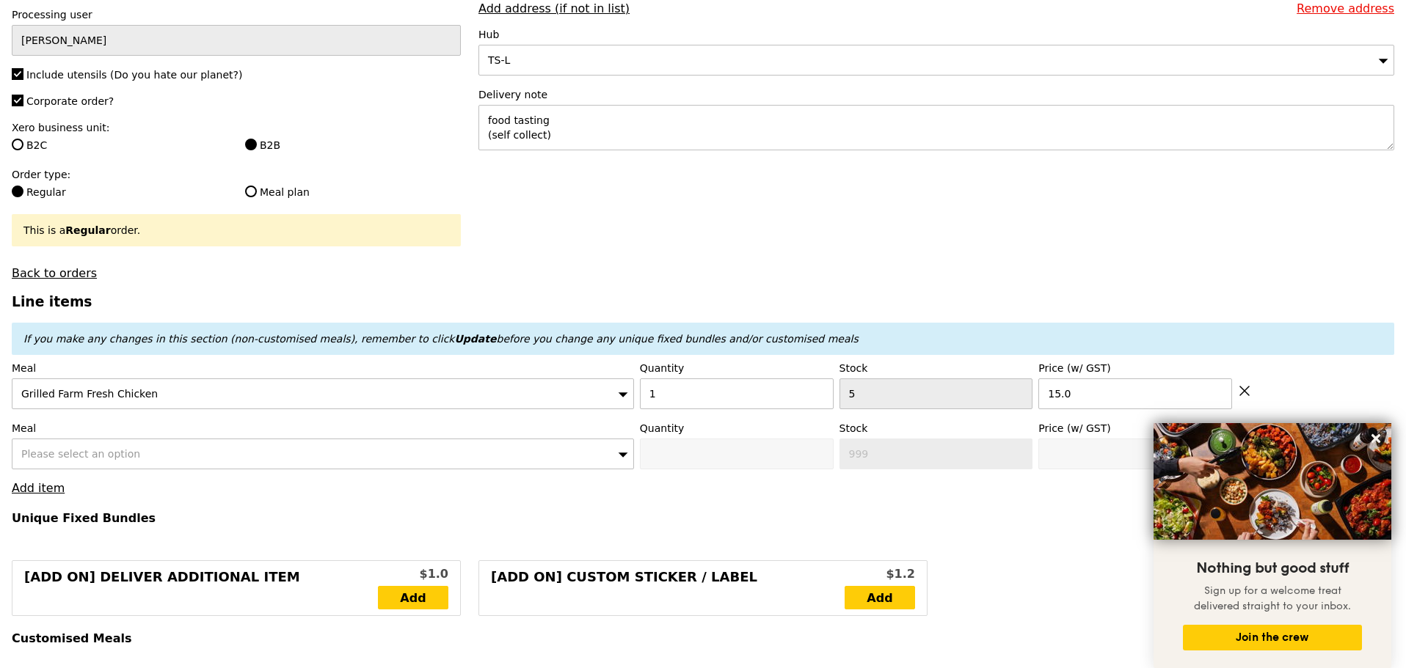
type input "Confirm"
click at [68, 460] on span "Please select an option" at bounding box center [80, 454] width 119 height 12
drag, startPoint x: 237, startPoint y: 473, endPoint x: 234, endPoint y: 486, distance: 14.2
click at [235, 484] on div "hikari Hikari Miso Chicken Chow Mein ($15.50)" at bounding box center [322, 467] width 621 height 56
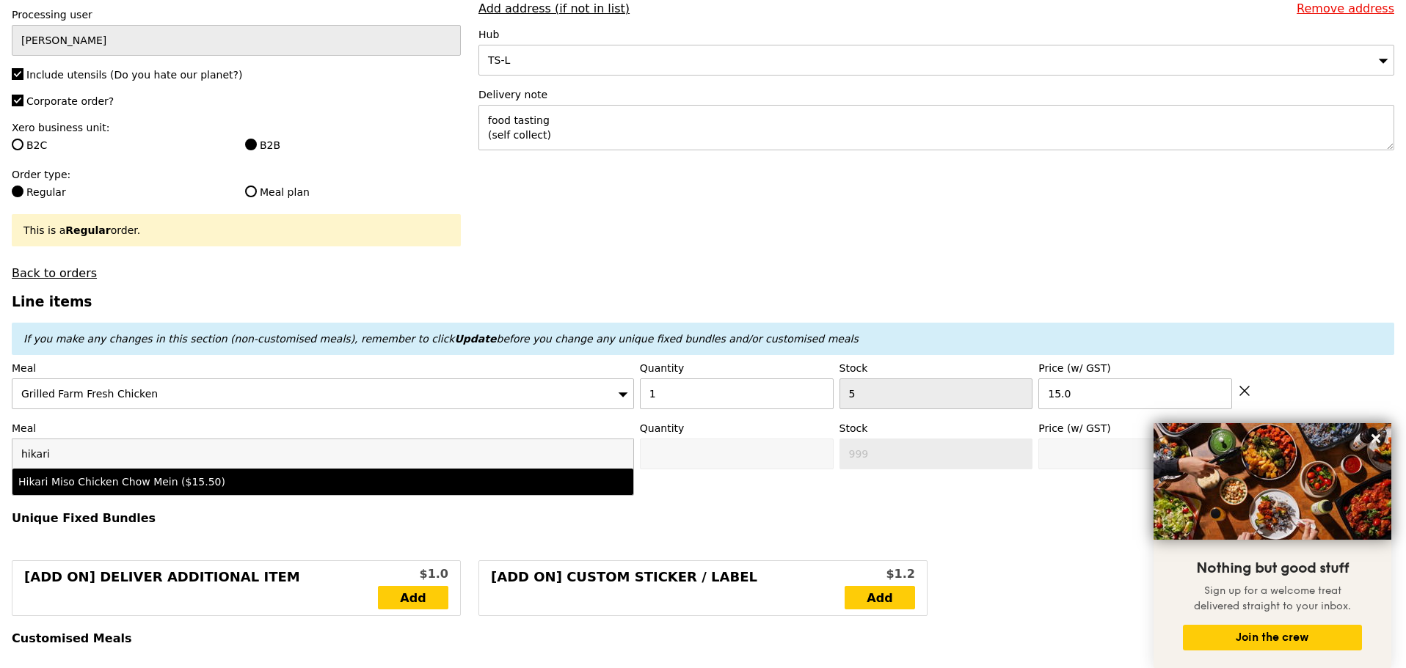
type input "hikari"
click at [234, 486] on div "Hikari Miso Chicken Chow Mein ($15.50)" at bounding box center [246, 482] width 456 height 15
type input "Confirm anyway"
type input "0"
type input "2"
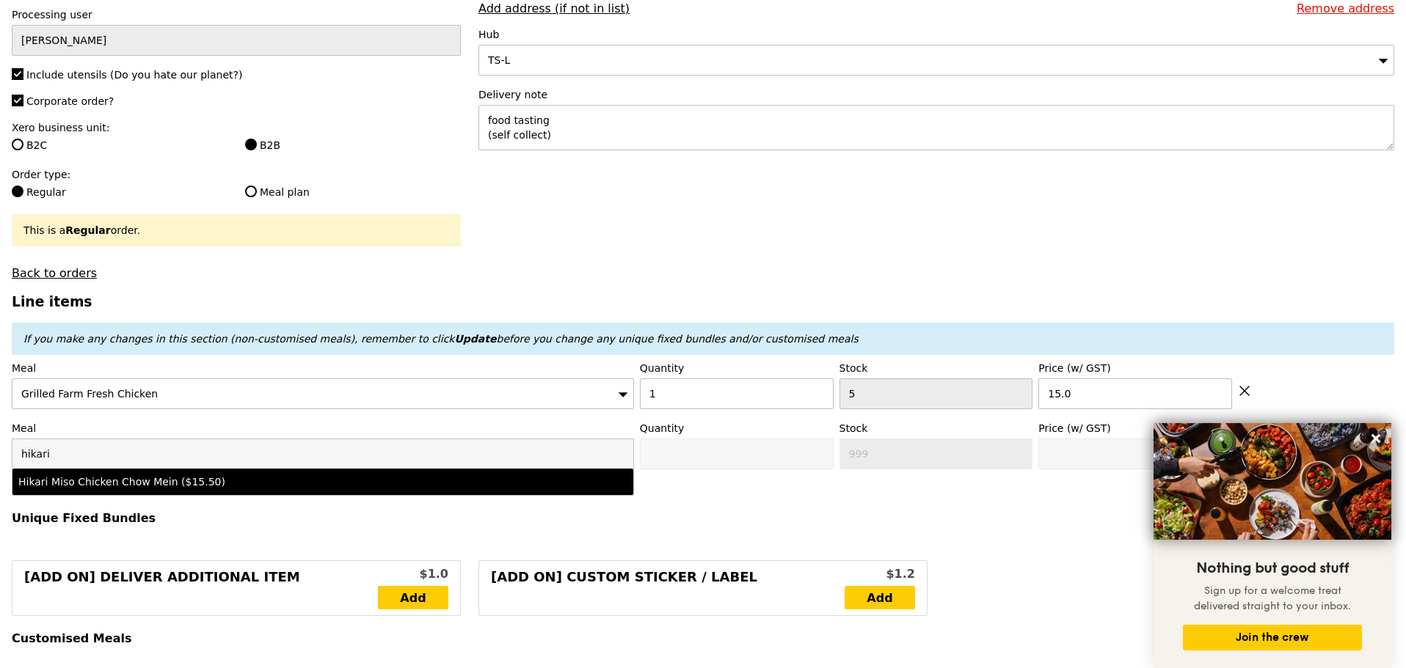
type input "15.5"
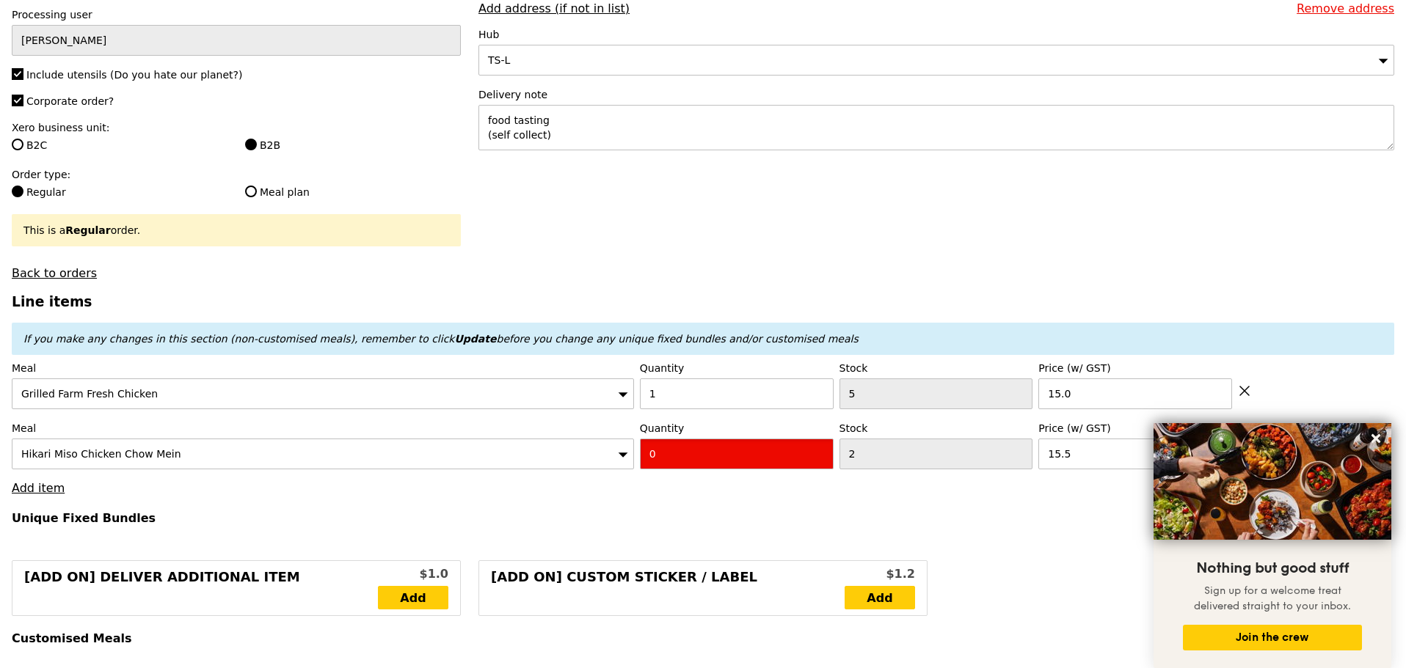
drag, startPoint x: 722, startPoint y: 472, endPoint x: 614, endPoint y: 472, distance: 107.9
click at [626, 470] on div "Meal Hikari Miso Chicken Chow Mein Quantity 0 Stock 2 Price (w/ GST) 15.5" at bounding box center [703, 445] width 1382 height 48
type input "Confirm"
type input "1"
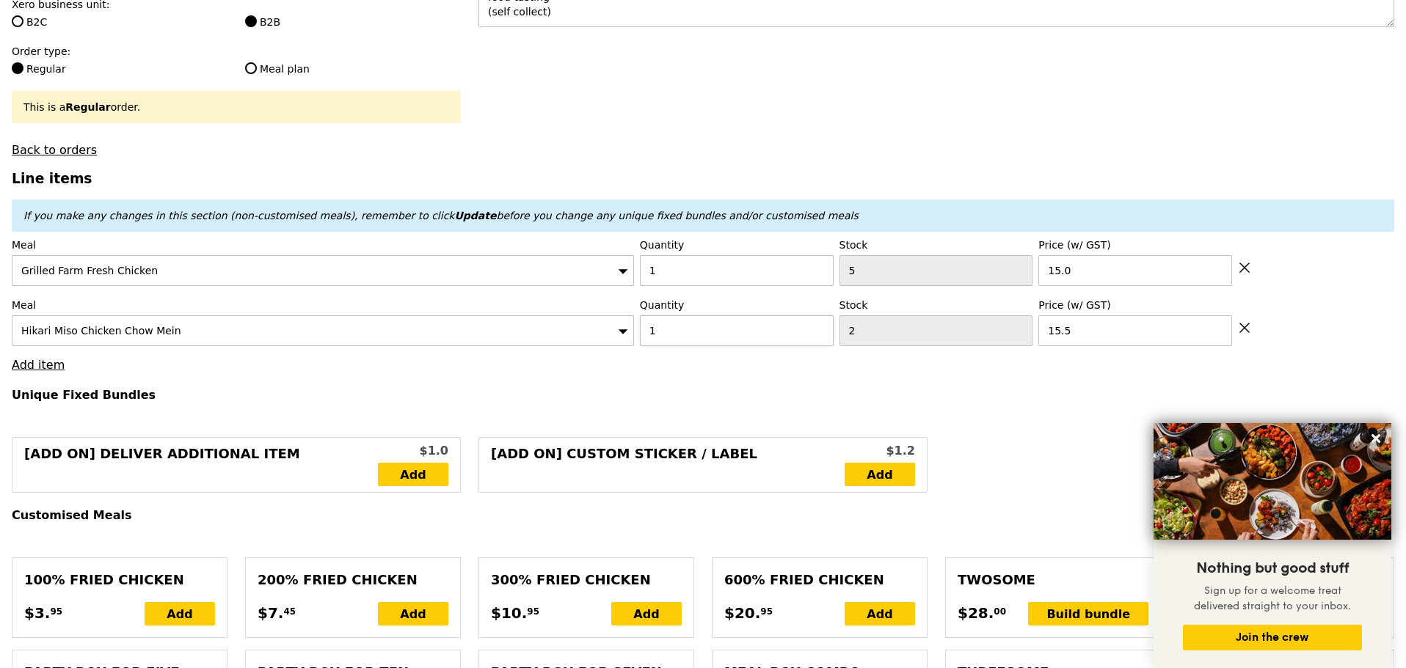
scroll to position [367, 0]
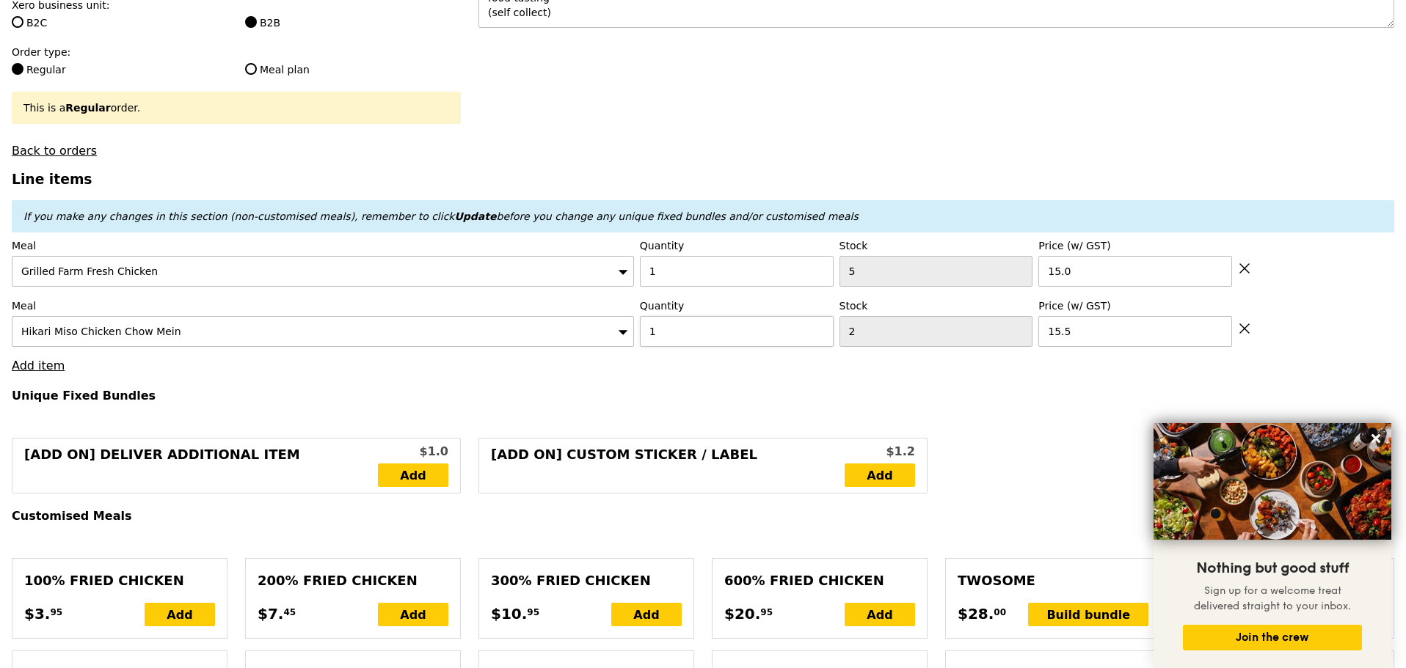
type input "Loading..."
click at [599, 347] on div "Meal Hikari Miso Chicken Chow Mein Quantity 1 Stock 2 Price (w/ GST) 15.5" at bounding box center [703, 323] width 1382 height 48
type input "2"
type input "30.50"
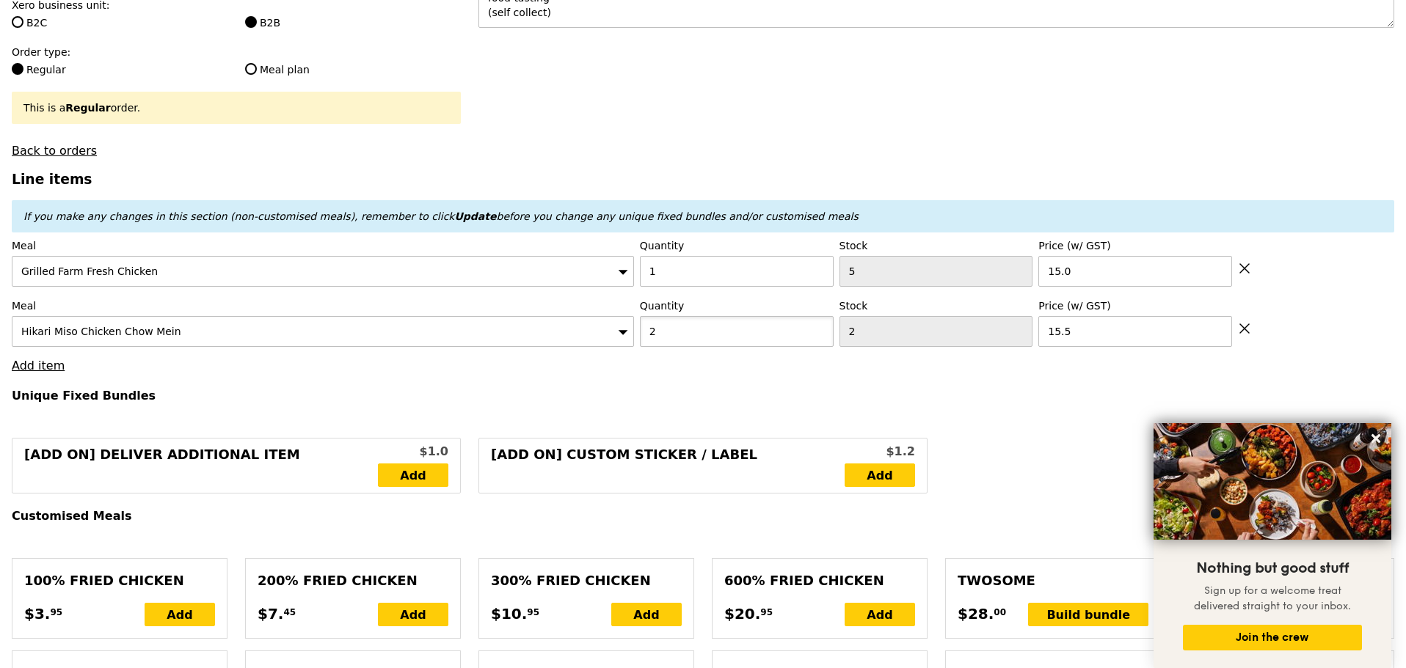
type input "Confirm"
click at [643, 347] on input "2" at bounding box center [737, 331] width 194 height 31
type input "2"
drag, startPoint x: 759, startPoint y: 119, endPoint x: 745, endPoint y: 129, distance: 16.7
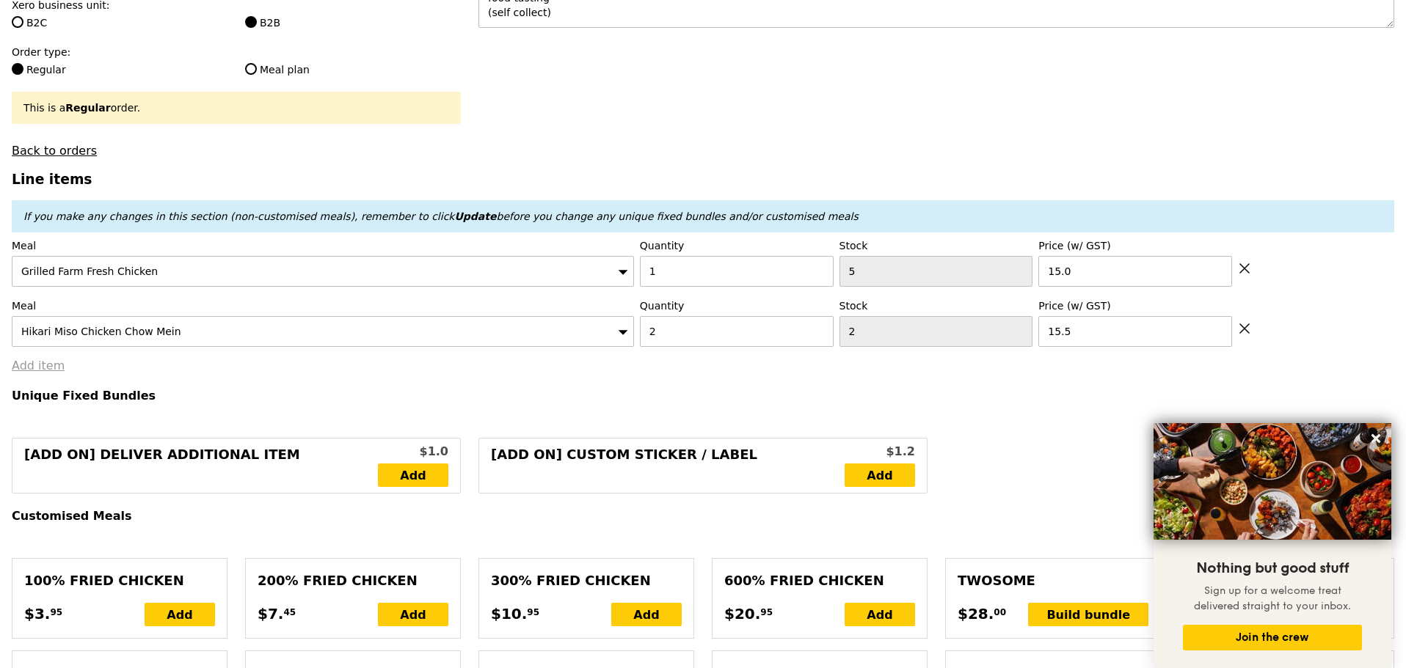
click at [26, 373] on link "Add item" at bounding box center [38, 366] width 53 height 14
type input "Loading..."
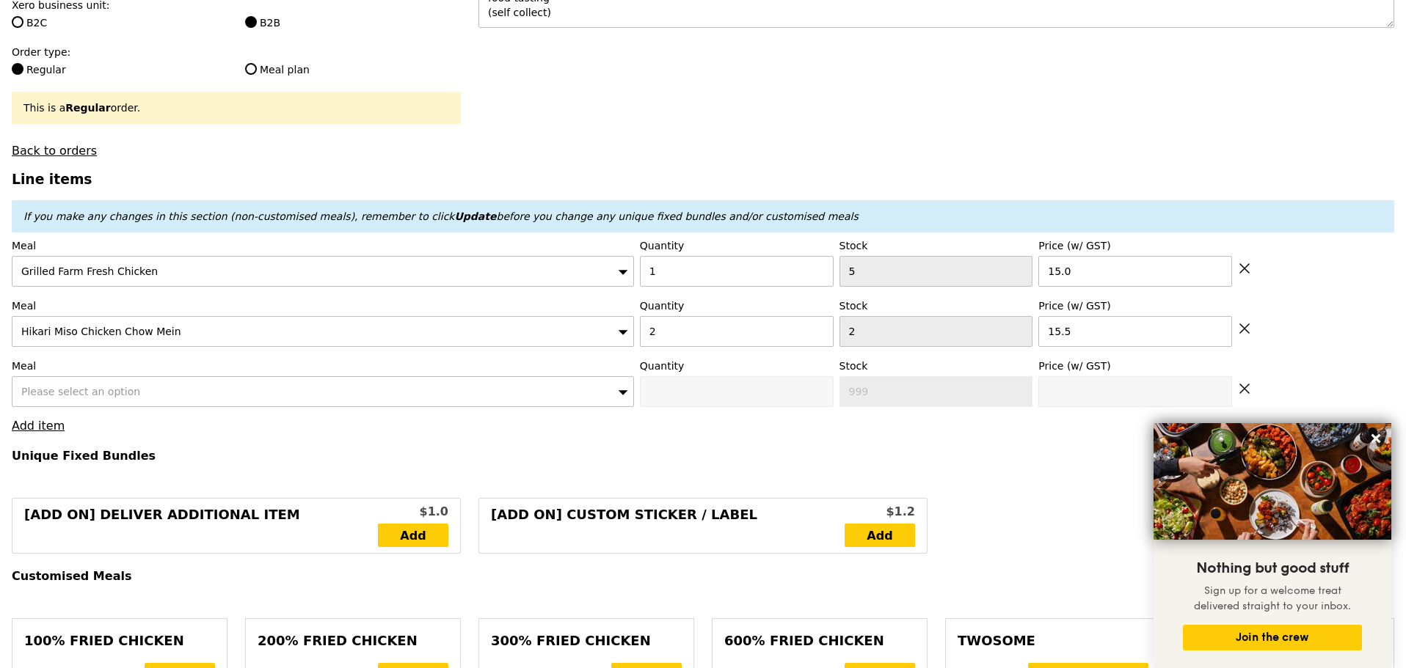
click at [103, 398] on span "Please select an option" at bounding box center [80, 392] width 119 height 12
type input "46.00"
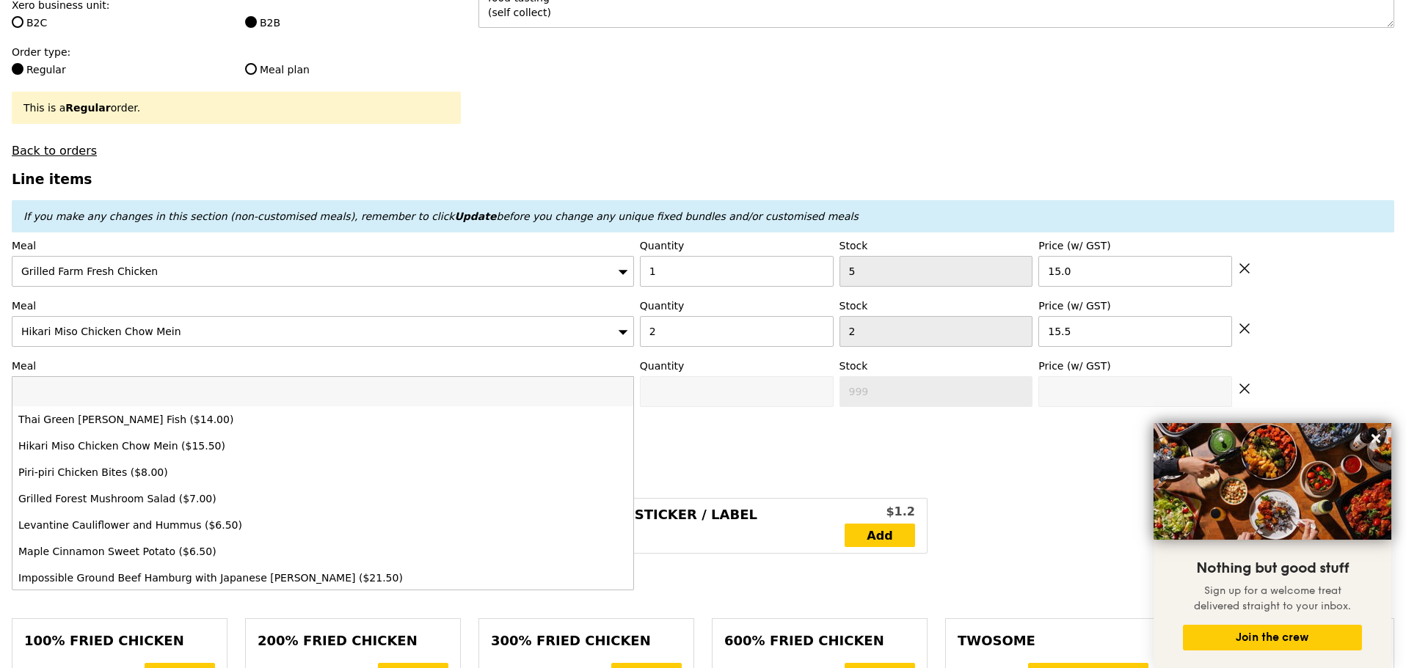
type input "Confirm"
click at [156, 404] on input "search" at bounding box center [322, 391] width 621 height 29
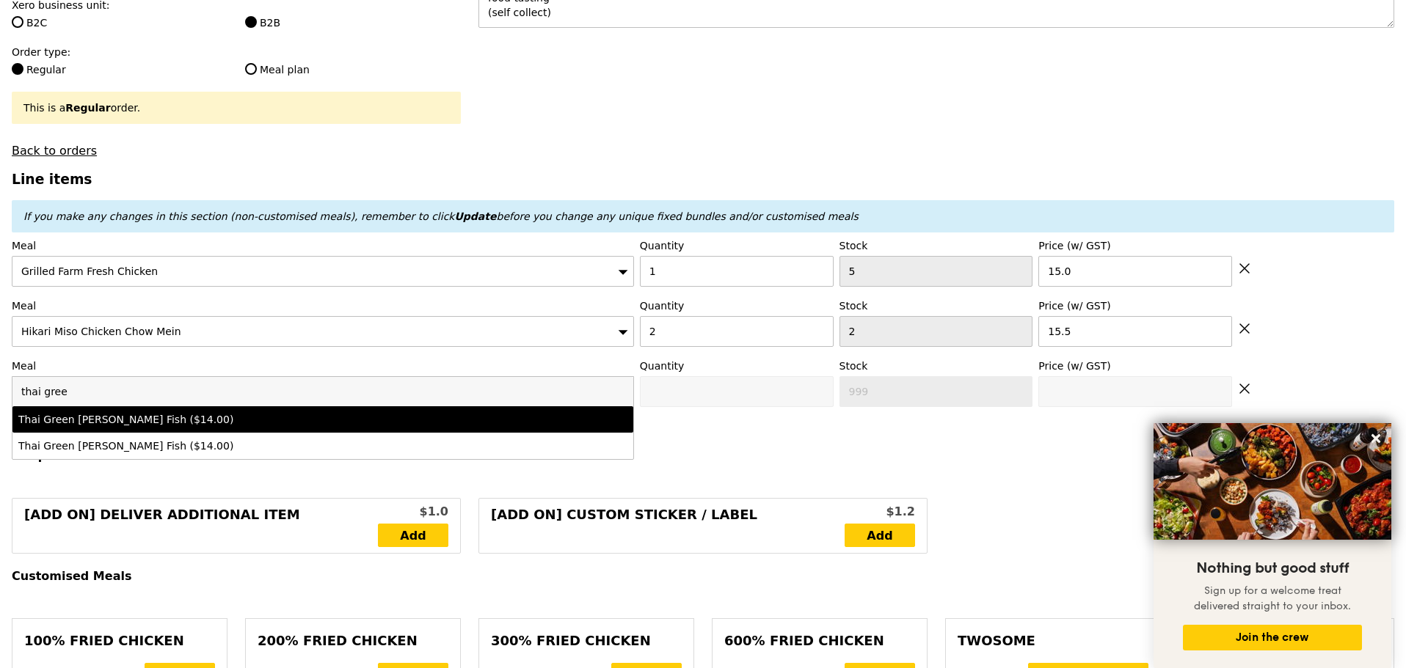
type input "thai gree"
click at [149, 426] on div "Thai Green [PERSON_NAME] Fish ($14.00)" at bounding box center [246, 419] width 456 height 15
type input "Confirm anyway"
type input "0"
type input "7"
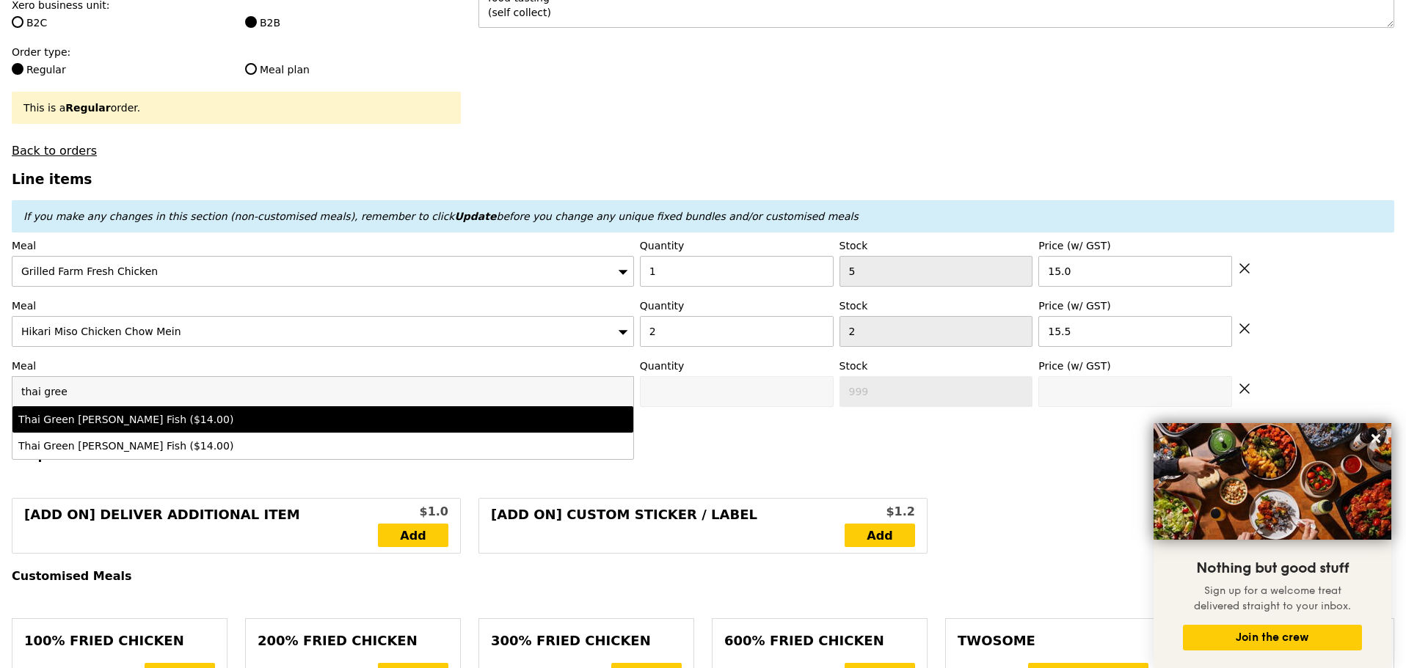
type input "14.0"
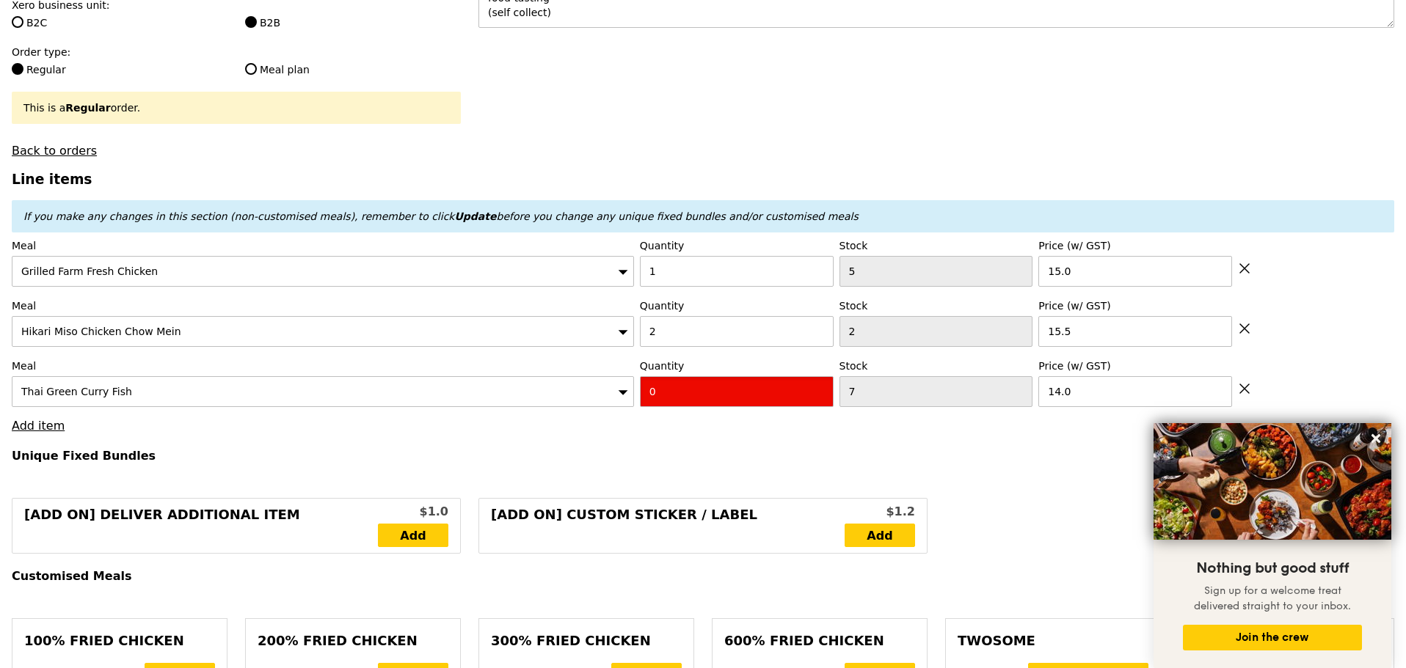
drag, startPoint x: 701, startPoint y: 408, endPoint x: 496, endPoint y: 365, distance: 209.9
click at [570, 405] on div "Meal Thai Green [PERSON_NAME] Fish Quantity 0 Stock 7 Price (w/ GST) 14.0" at bounding box center [703, 383] width 1382 height 48
type input "Confirm"
type input "1"
click at [695, 28] on textarea "food tasting (self collect)" at bounding box center [936, 4] width 916 height 45
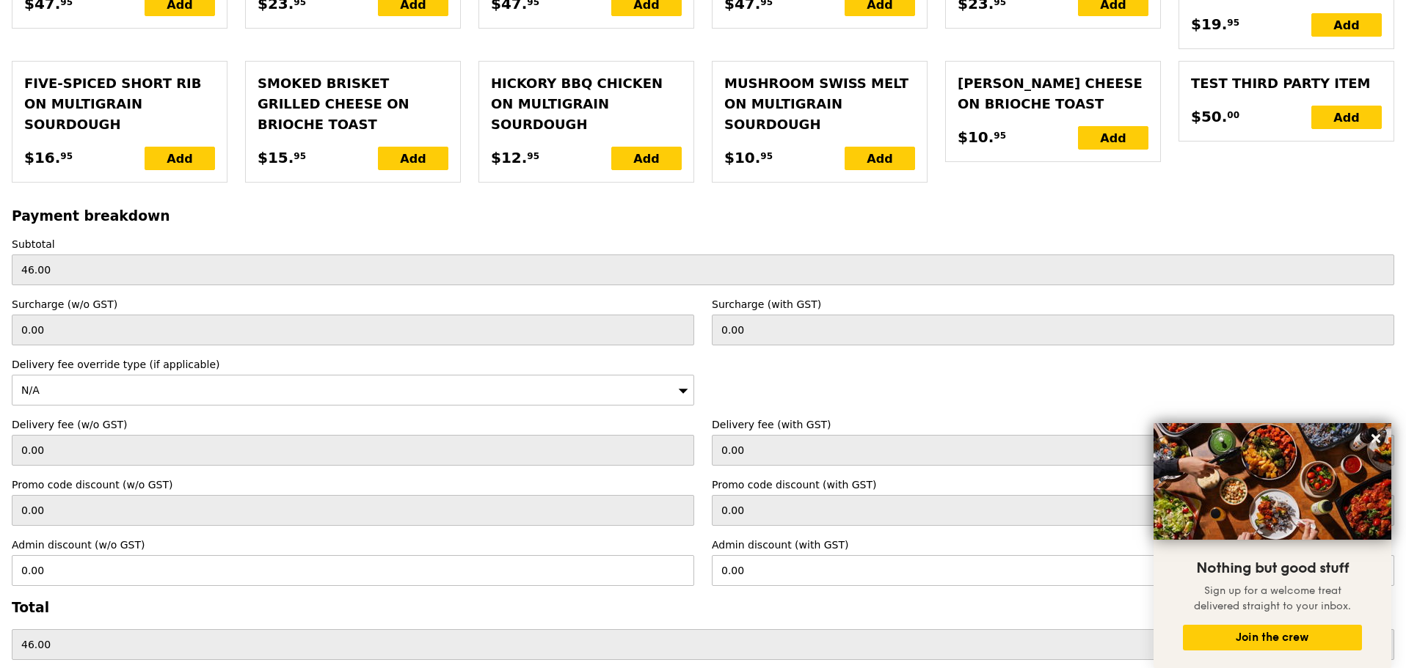
type input "Loading..."
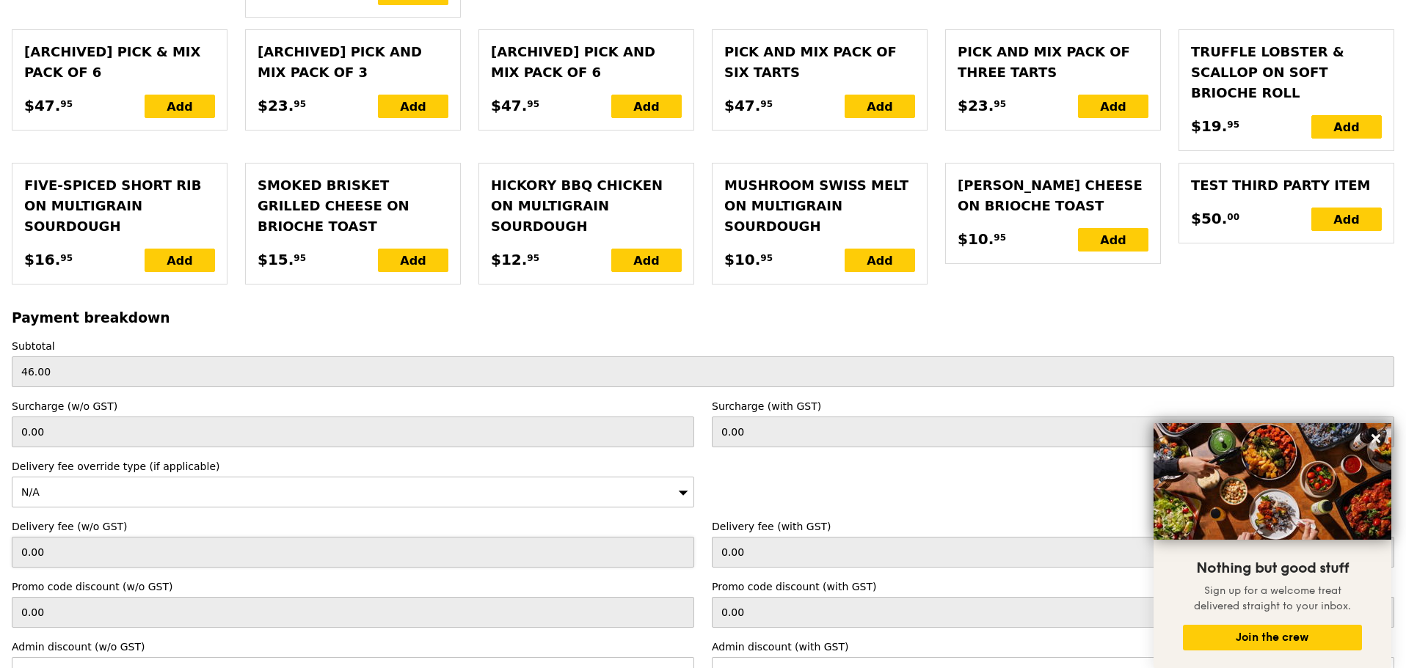
type input "60.00"
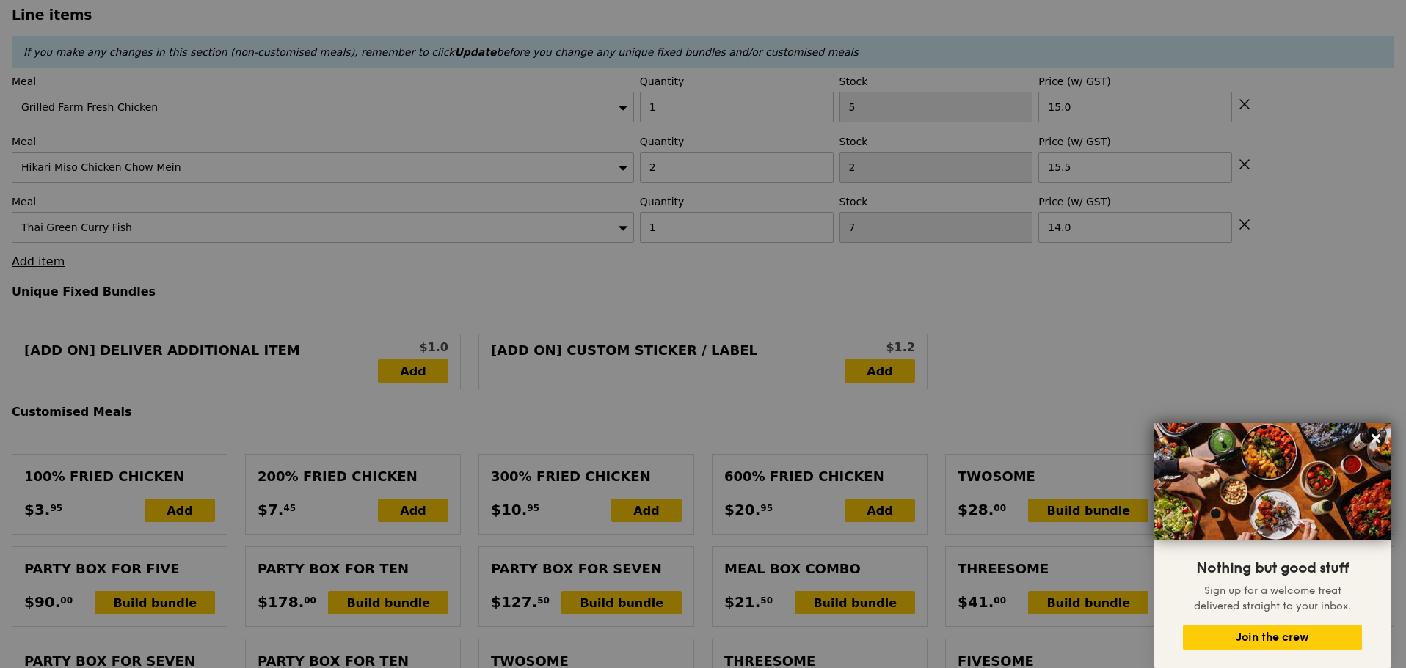
scroll to position [0, 0]
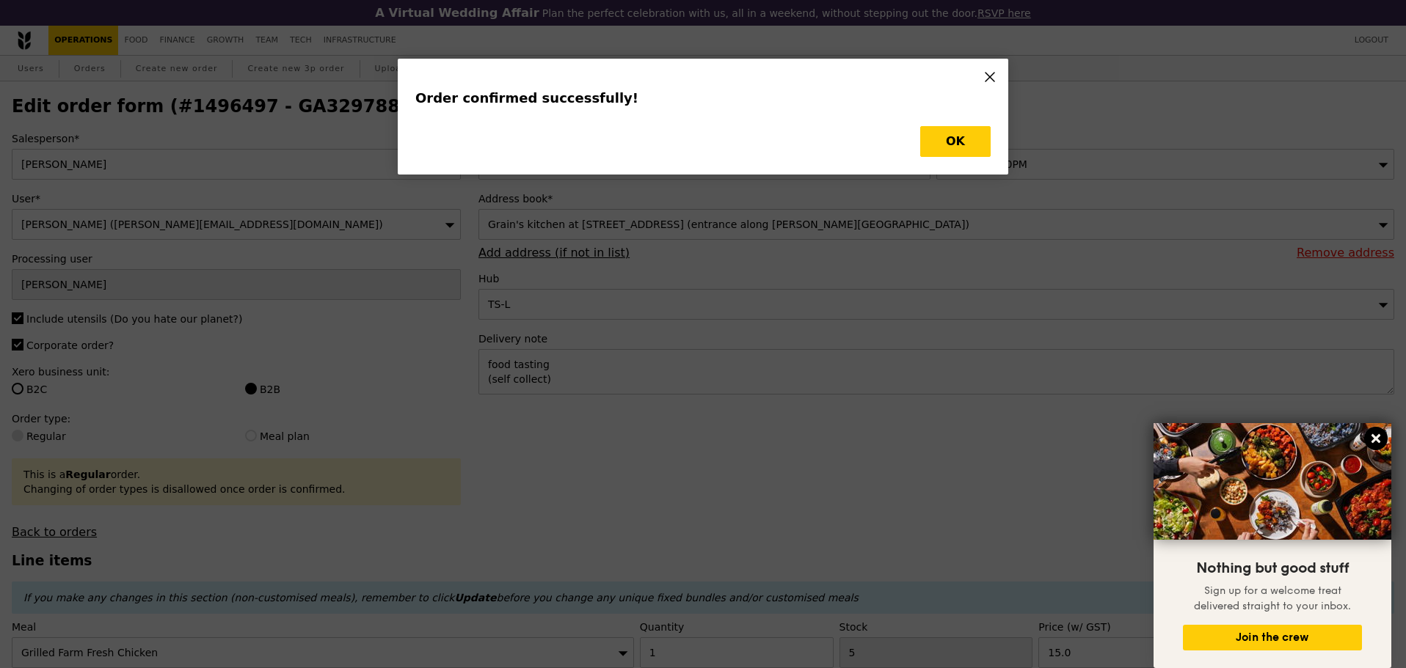
click at [1379, 441] on icon at bounding box center [1375, 438] width 13 height 13
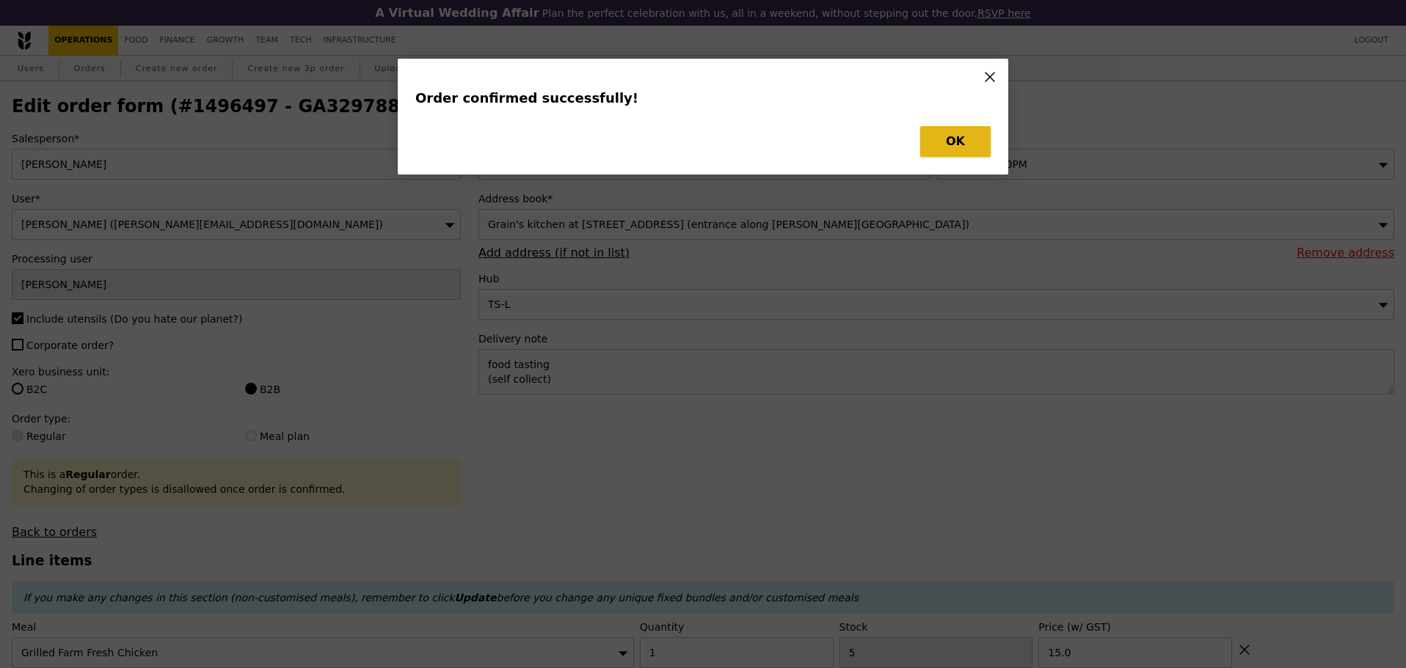
click at [951, 141] on button "OK" at bounding box center [955, 141] width 70 height 31
type input "Loading..."
checkbox input "false"
type input "7"
type input "14.00"
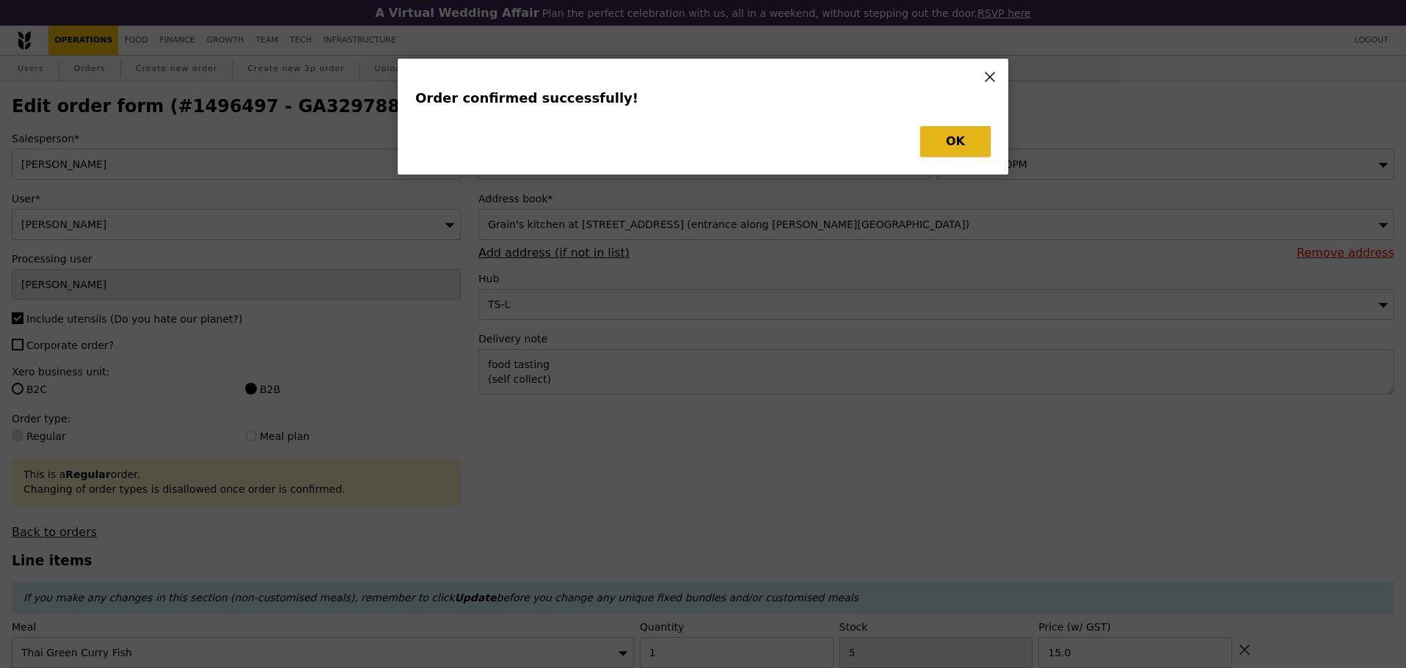
type input "15.50"
type input "5"
type input "15.00"
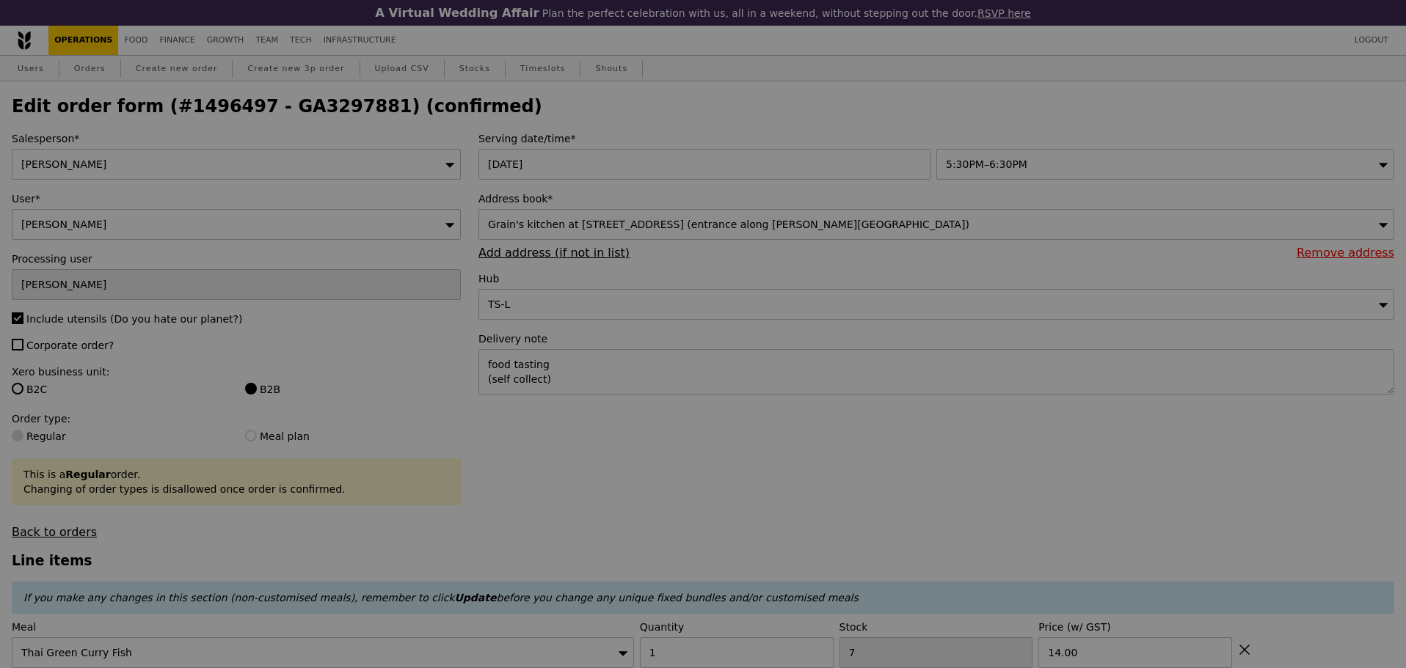
click at [930, 122] on div at bounding box center [703, 334] width 1406 height 668
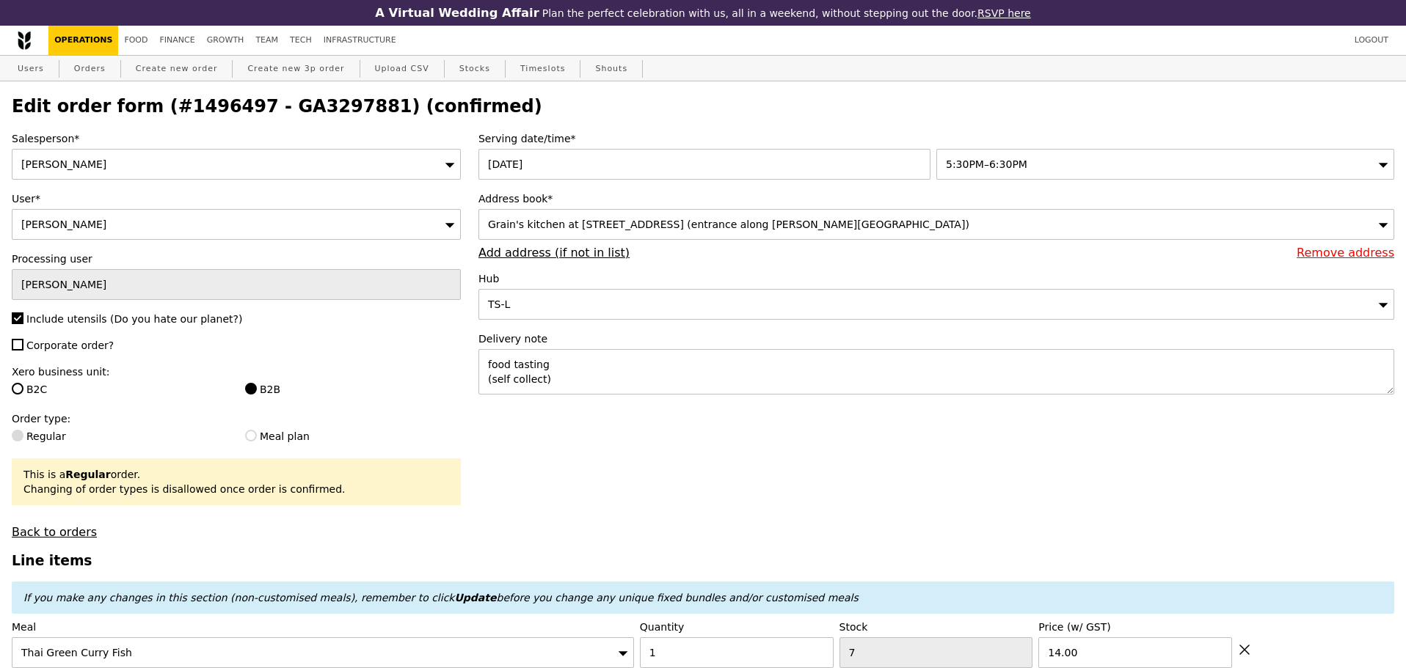
type input "Update"
type input "6"
type input "0"
type input "4"
